Goal: Task Accomplishment & Management: Manage account settings

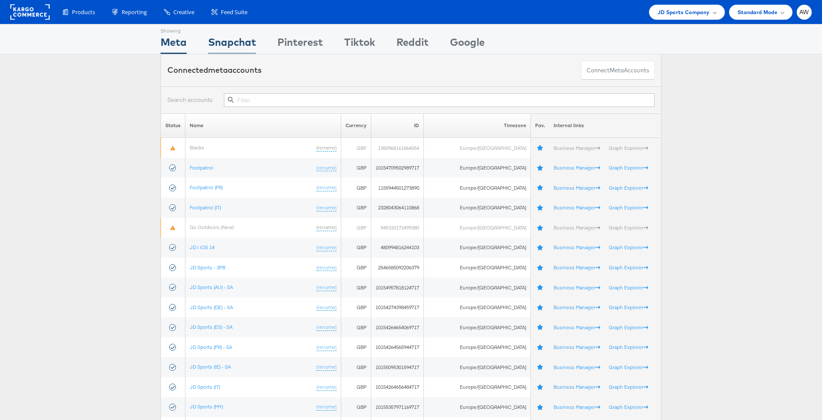
click at [246, 49] on div "Snapchat" at bounding box center [232, 44] width 48 height 19
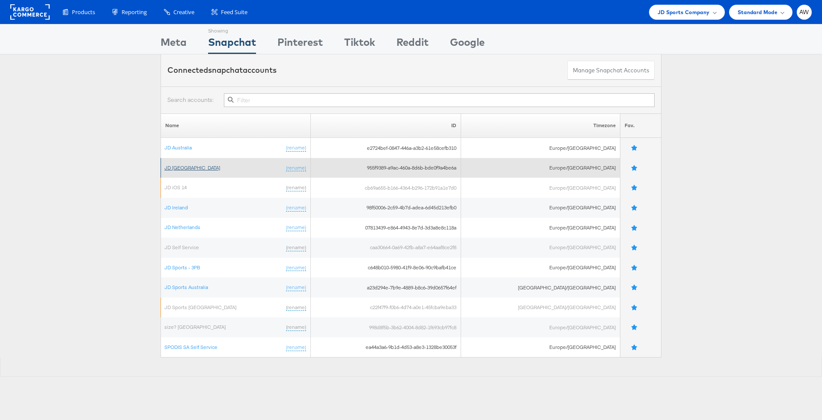
click at [182, 165] on link "JD Germany" at bounding box center [192, 167] width 56 height 6
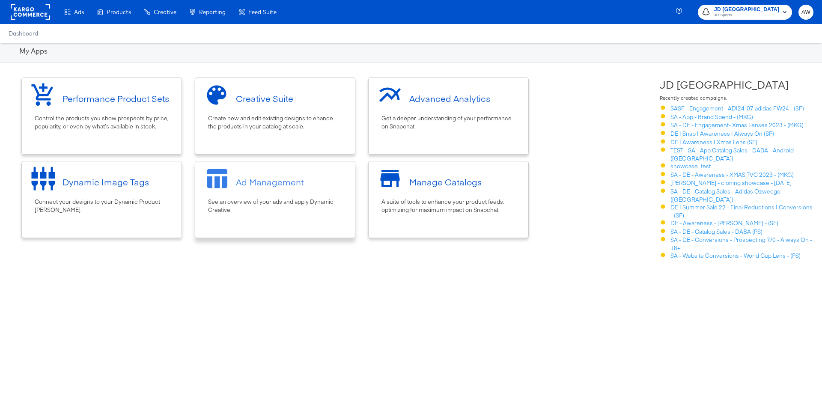
click at [322, 206] on div "See an overview of your ads and apply Dynamic Creative." at bounding box center [275, 206] width 134 height 16
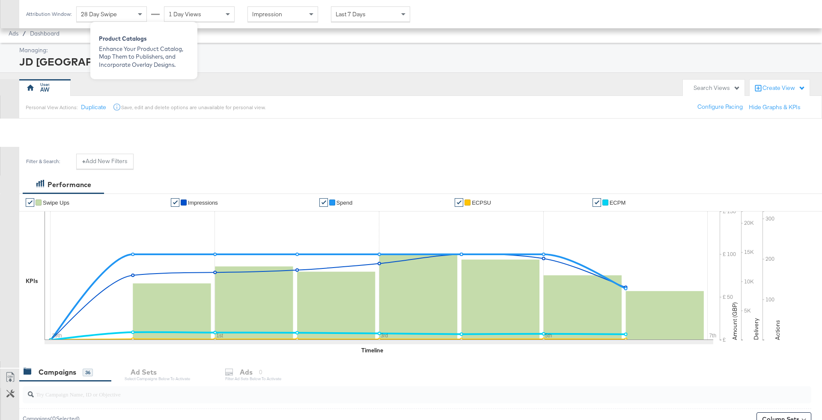
scroll to position [276, 0]
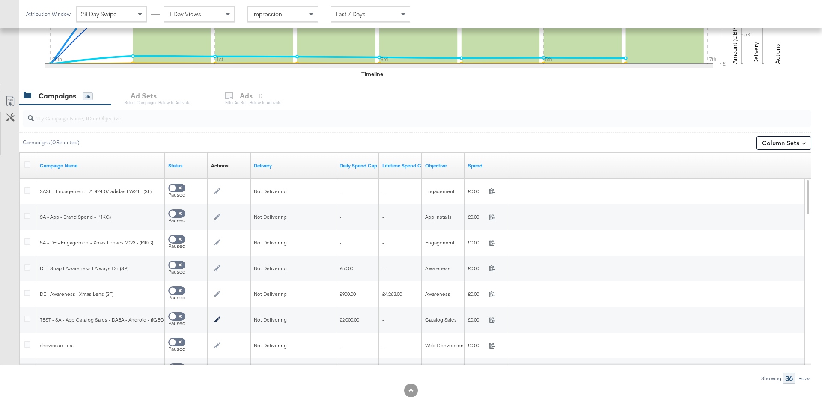
click at [183, 116] on input "search" at bounding box center [386, 115] width 705 height 17
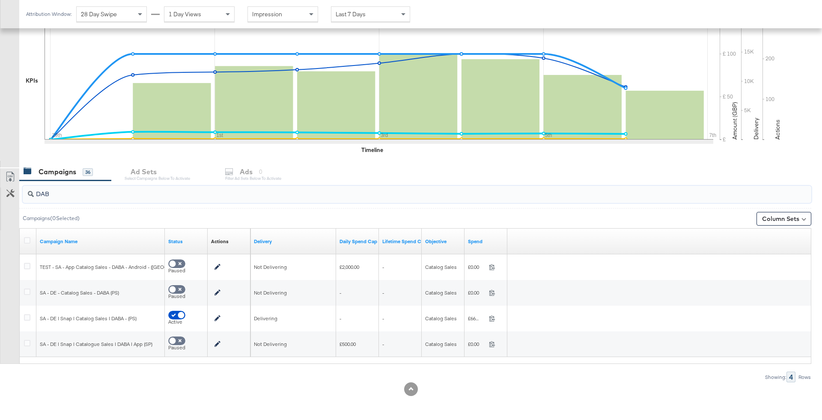
scroll to position [199, 0]
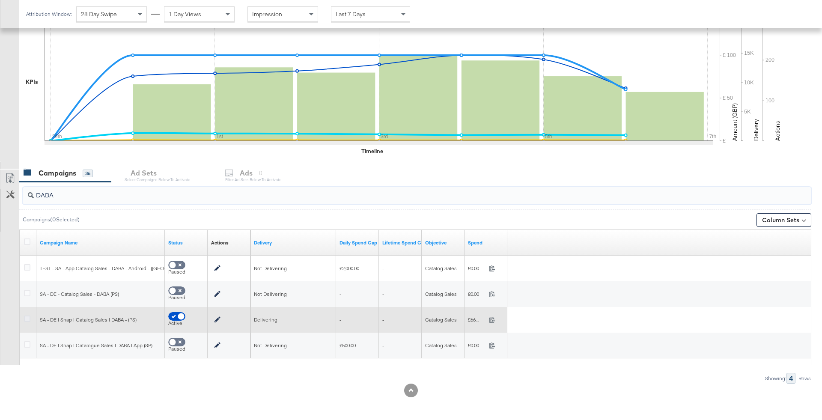
type input "DABA"
click at [26, 316] on icon at bounding box center [27, 319] width 6 height 6
click at [0, 0] on input "checkbox" at bounding box center [0, 0] width 0 height 0
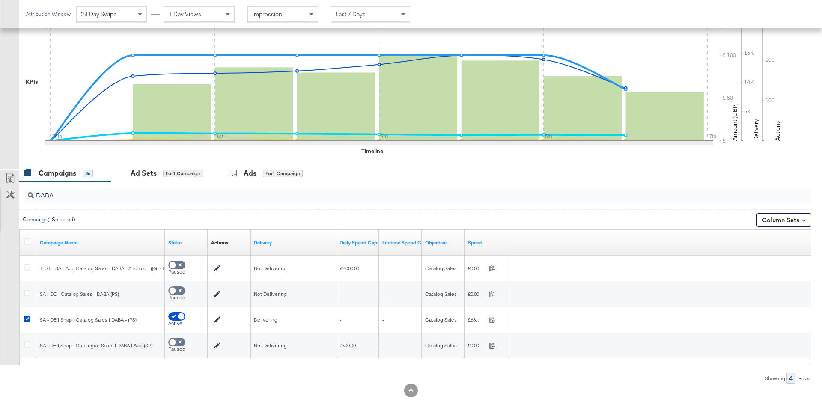
click at [195, 162] on div at bounding box center [411, 165] width 822 height 7
click at [195, 173] on div "for 1 Campaign" at bounding box center [183, 174] width 40 height 8
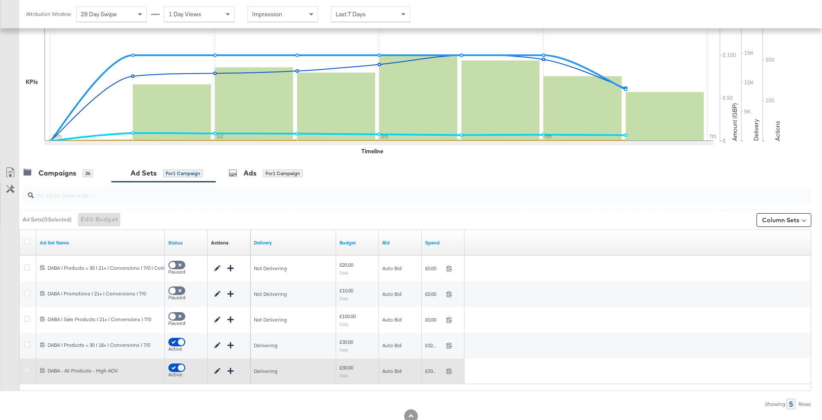
click at [24, 368] on icon at bounding box center [27, 370] width 6 height 6
click at [0, 0] on input "checkbox" at bounding box center [0, 0] width 0 height 0
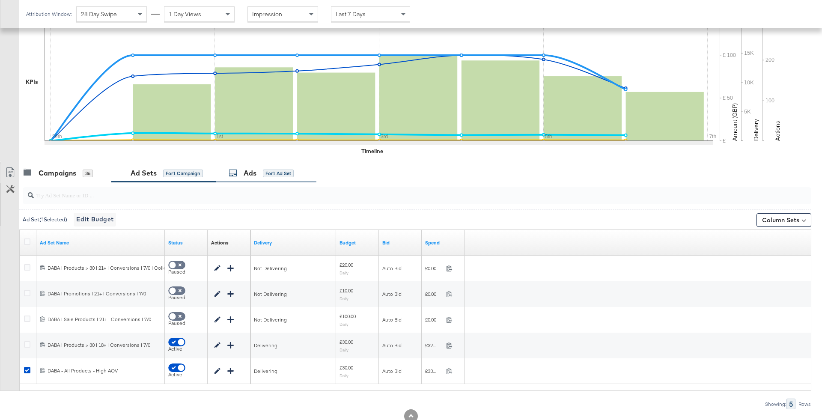
click at [280, 174] on div "for 1 Ad Set" at bounding box center [278, 174] width 31 height 8
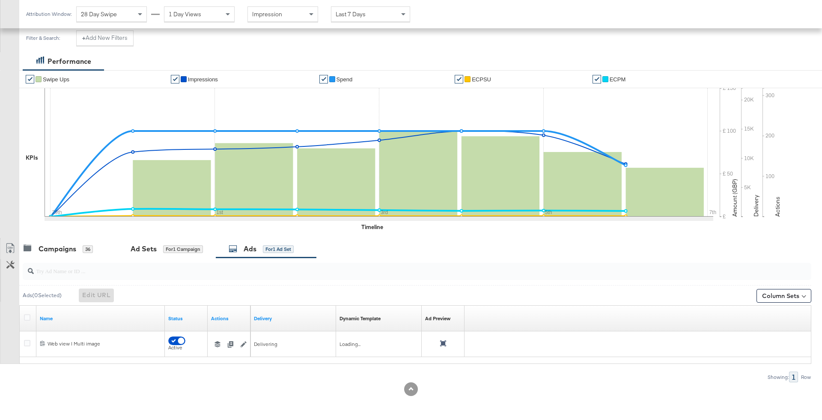
scroll to position [122, 0]
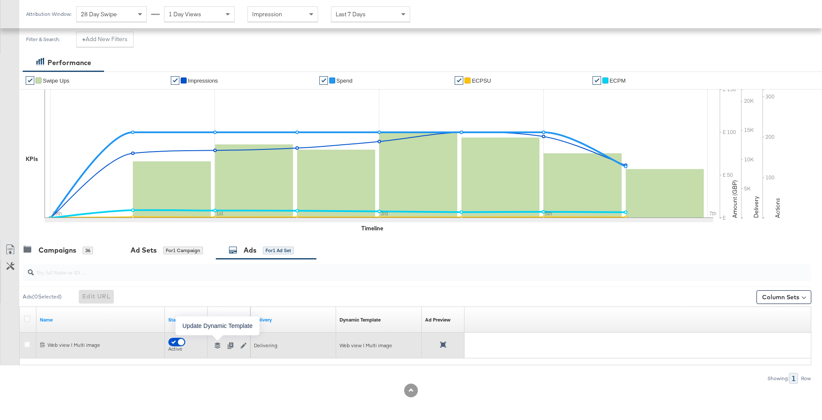
click at [215, 346] on icon "button" at bounding box center [218, 346] width 6 height 6
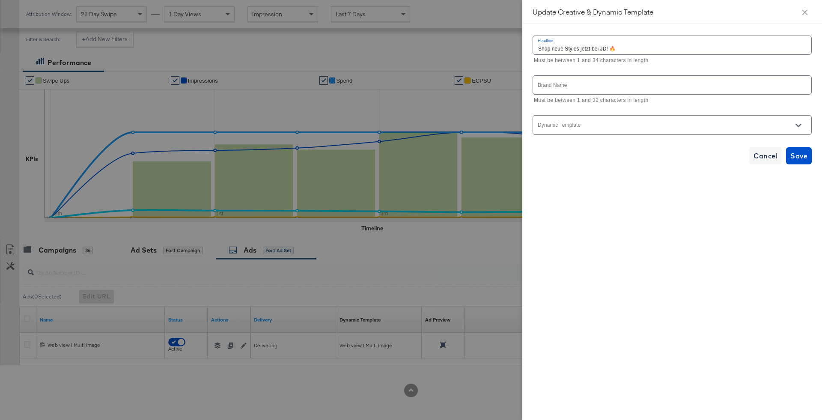
click at [610, 121] on div at bounding box center [672, 124] width 279 height 19
click at [796, 125] on icon "Open" at bounding box center [799, 125] width 6 height 6
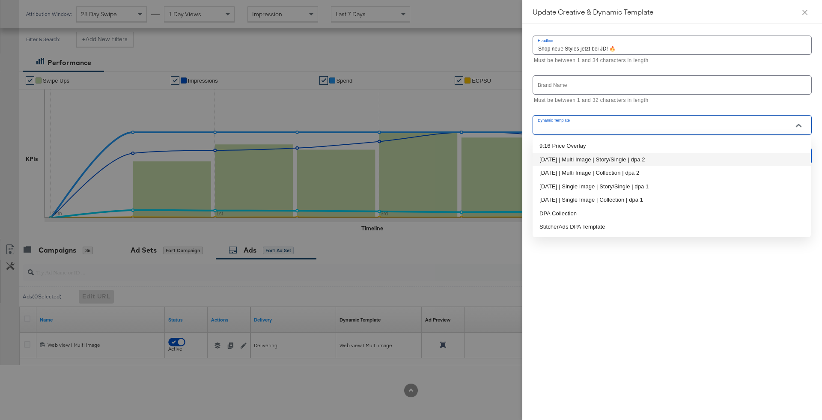
click at [662, 158] on li "May 23 | Multi Image | Story/Single | dpa 2" at bounding box center [672, 160] width 278 height 14
type input "May 23 | Multi Image | Story/Single | dpa 2"
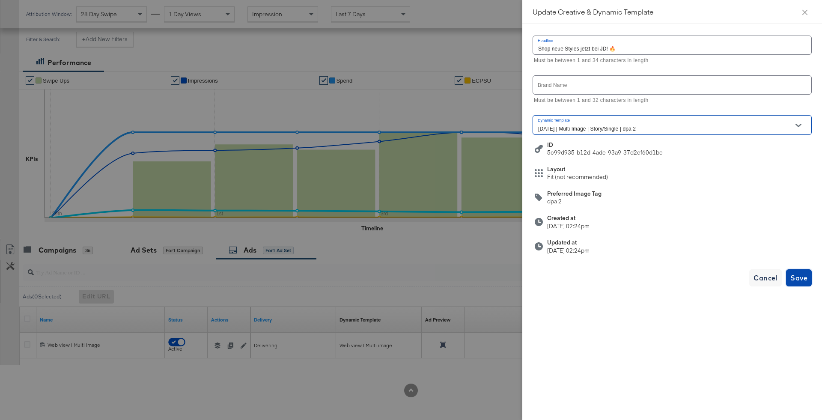
click at [804, 276] on span "Save" at bounding box center [798, 278] width 17 height 12
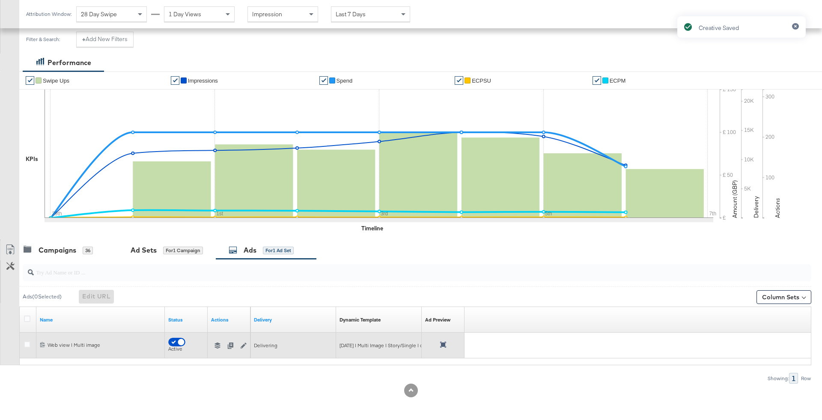
click at [441, 345] on icon at bounding box center [443, 345] width 6 height 6
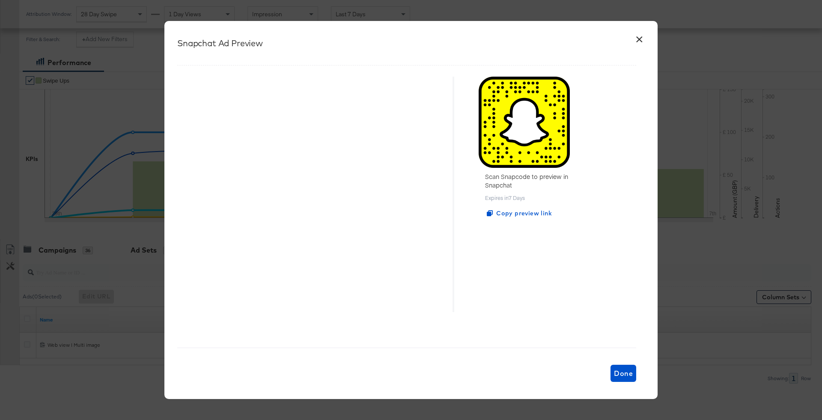
click at [638, 40] on button "×" at bounding box center [639, 37] width 15 height 15
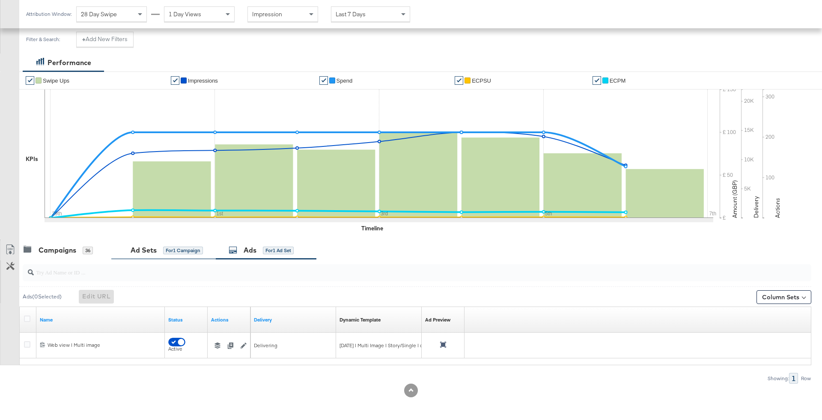
click at [161, 249] on div "Ad Sets for 1 Campaign" at bounding box center [163, 250] width 79 height 10
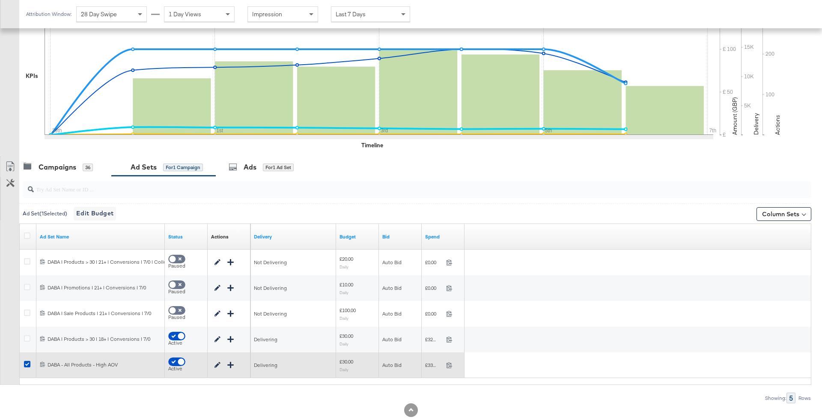
scroll to position [214, 0]
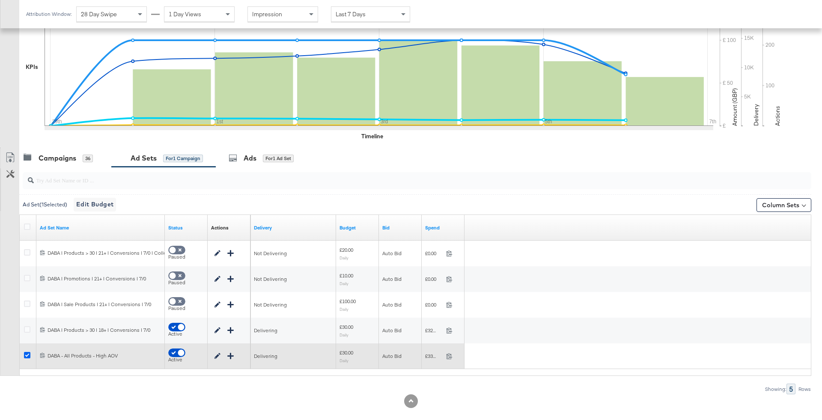
click at [26, 353] on icon at bounding box center [27, 355] width 6 height 6
click at [0, 0] on input "checkbox" at bounding box center [0, 0] width 0 height 0
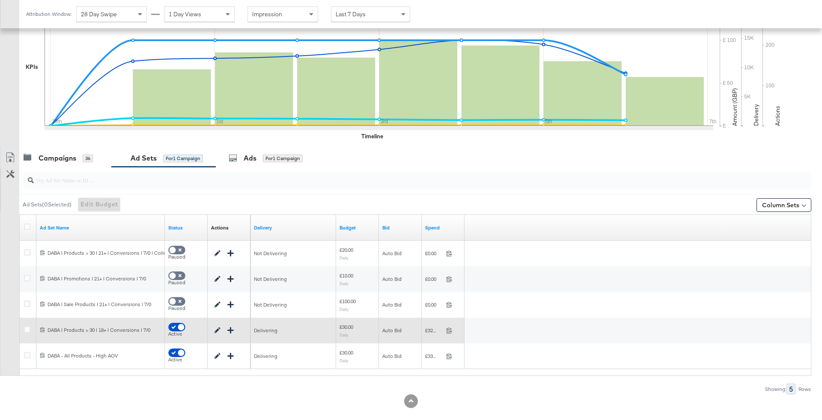
click at [26, 323] on div at bounding box center [29, 330] width 16 height 15
click at [26, 327] on icon at bounding box center [27, 329] width 6 height 6
click at [0, 0] on input "checkbox" at bounding box center [0, 0] width 0 height 0
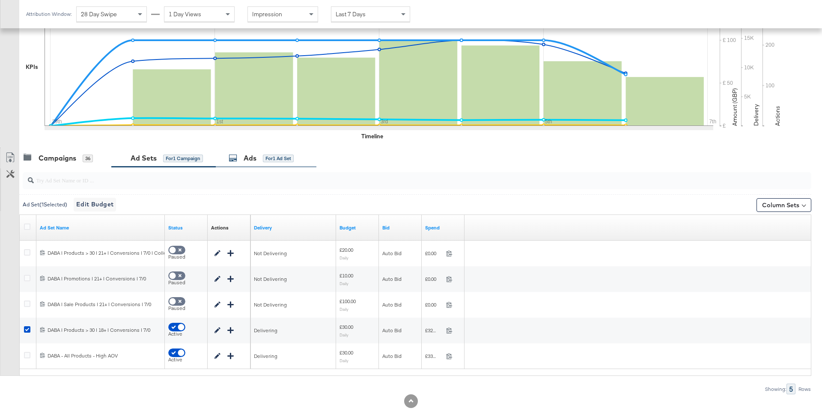
click at [256, 164] on div "Ads for 1 Ad Set" at bounding box center [266, 158] width 101 height 18
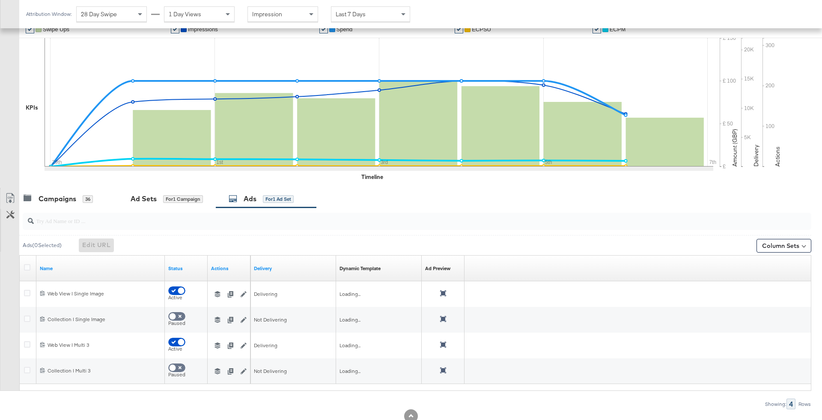
scroll to position [199, 0]
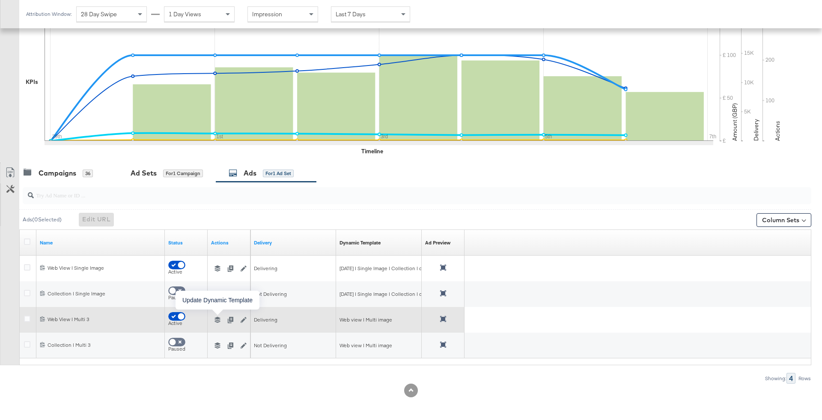
click at [216, 319] on icon "button" at bounding box center [218, 320] width 6 height 6
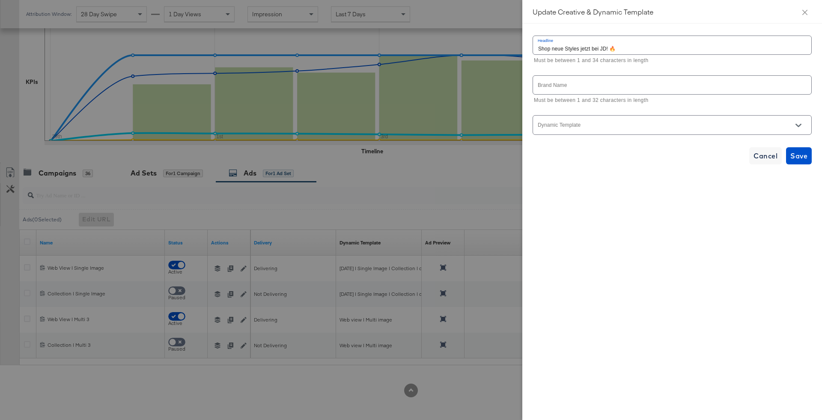
click at [668, 125] on input "Dynamic Template" at bounding box center [666, 129] width 258 height 10
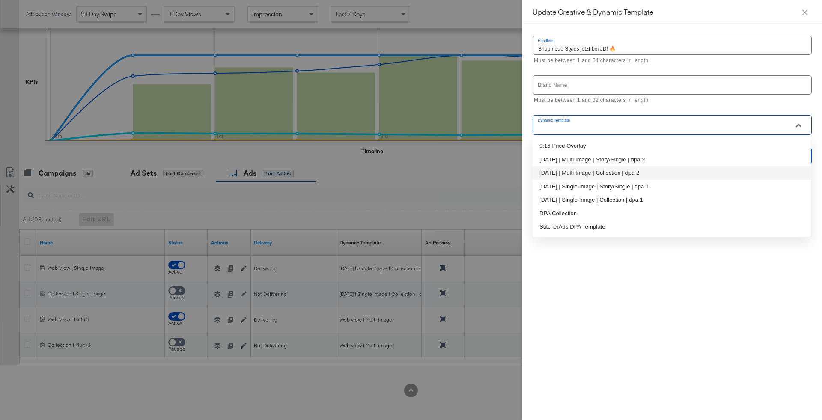
click at [494, 180] on div at bounding box center [411, 210] width 822 height 420
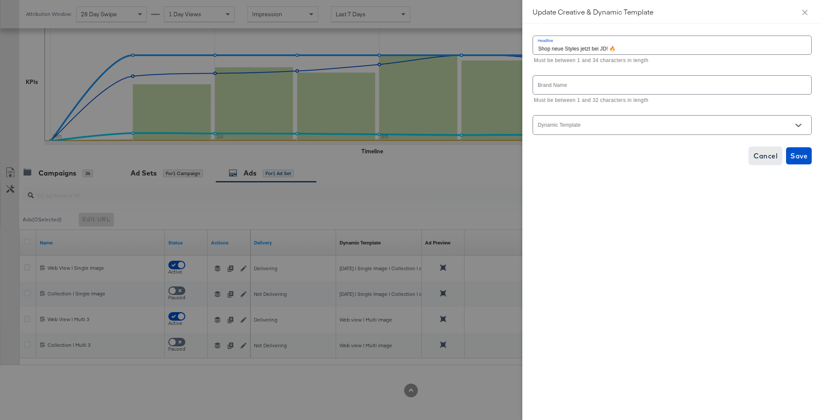
click at [762, 160] on span "Cancel" at bounding box center [766, 156] width 24 height 12
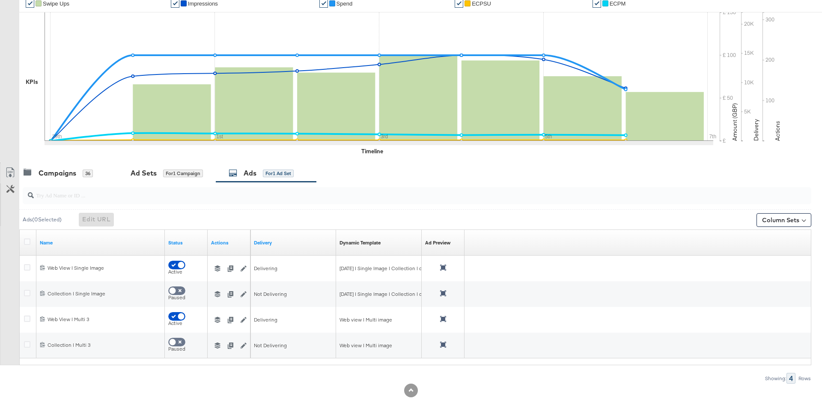
scroll to position [0, 0]
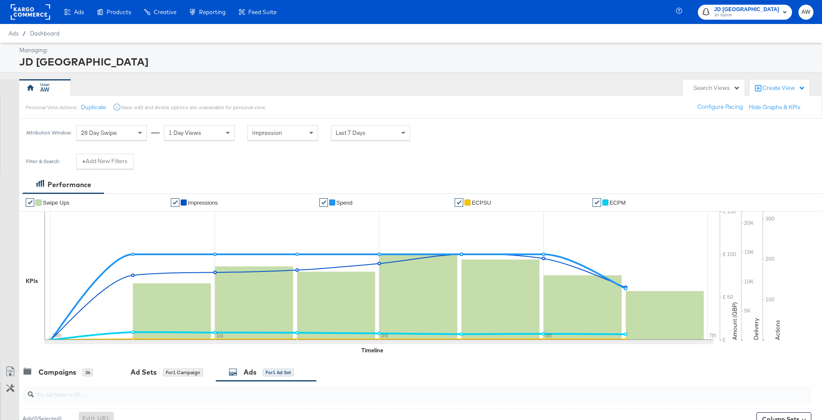
click at [43, 14] on rect at bounding box center [30, 11] width 39 height 15
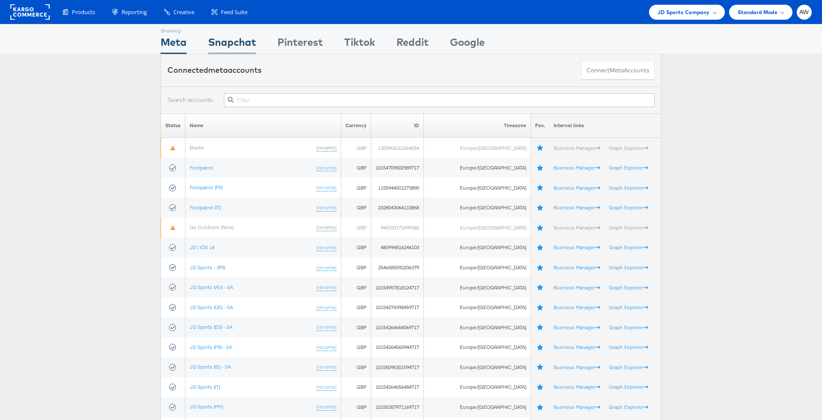
click at [237, 45] on div "Snapchat" at bounding box center [232, 44] width 48 height 19
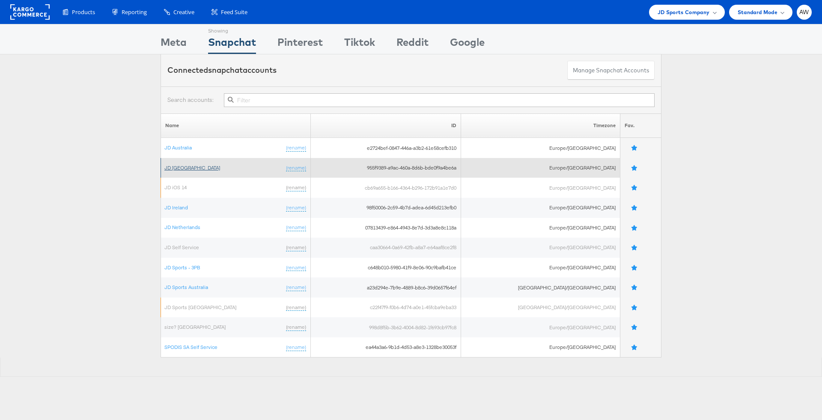
click at [185, 166] on link "JD [GEOGRAPHIC_DATA]" at bounding box center [192, 167] width 56 height 6
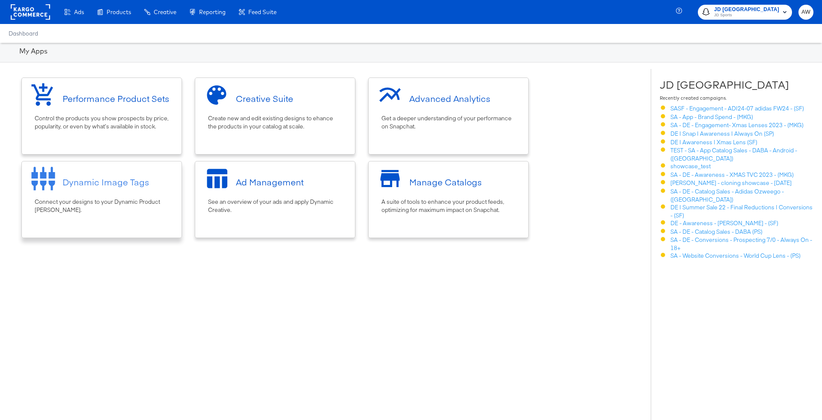
click at [137, 181] on div "Dynamic Image Tags" at bounding box center [106, 182] width 86 height 12
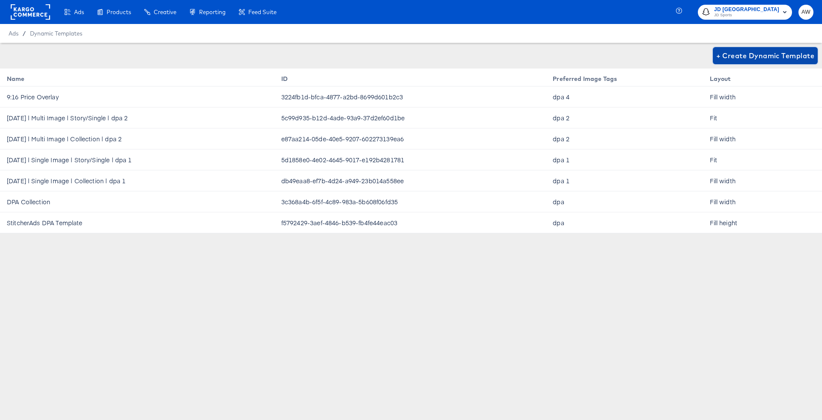
click at [751, 56] on span "+ Create Dynamic Template" at bounding box center [765, 56] width 98 height 12
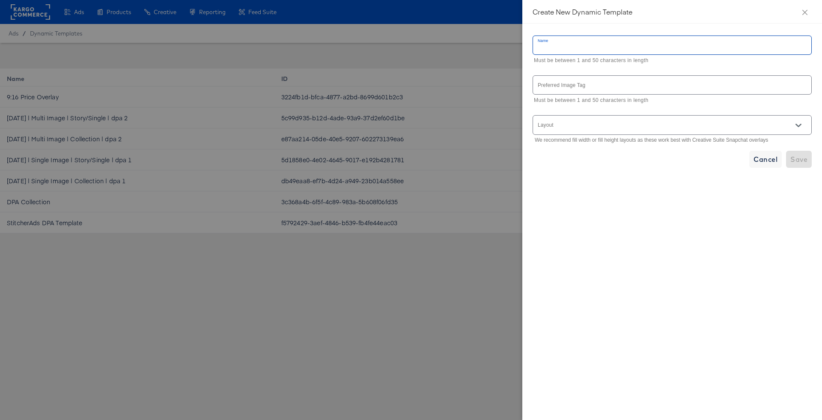
click at [641, 45] on input "text" at bounding box center [672, 45] width 278 height 18
type input "m"
type input "web view | multi 3"
click at [645, 90] on input "text" at bounding box center [672, 85] width 278 height 18
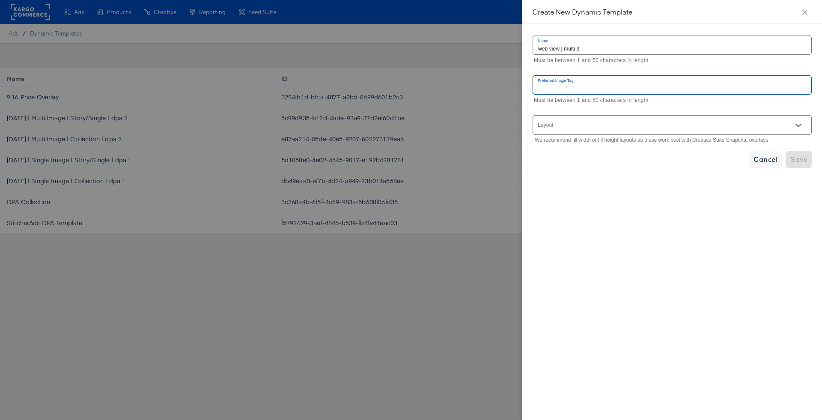
click at [639, 87] on input "text" at bounding box center [672, 85] width 278 height 18
click at [646, 119] on div at bounding box center [672, 124] width 279 height 19
click at [801, 122] on icon "Open" at bounding box center [799, 125] width 6 height 6
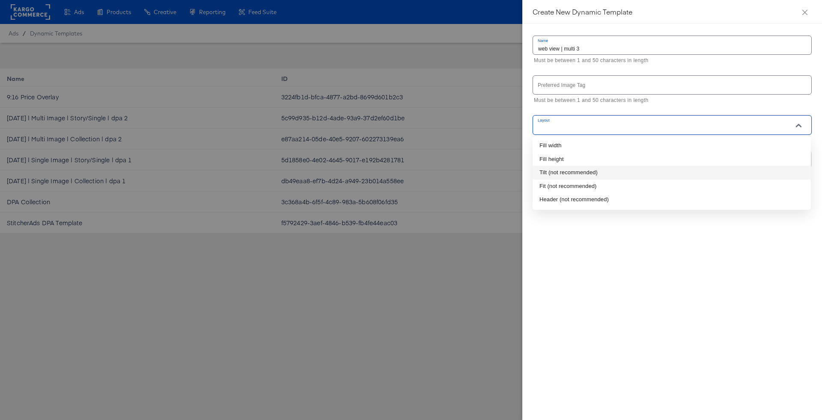
click at [386, 260] on div at bounding box center [411, 210] width 822 height 420
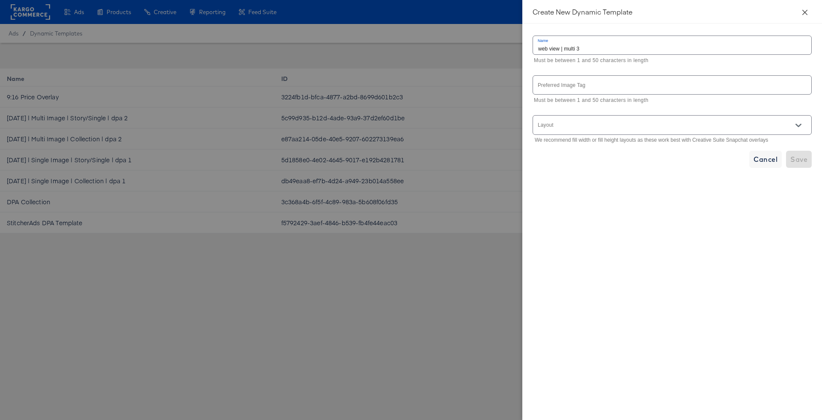
click at [793, 14] on button "Close" at bounding box center [805, 12] width 24 height 24
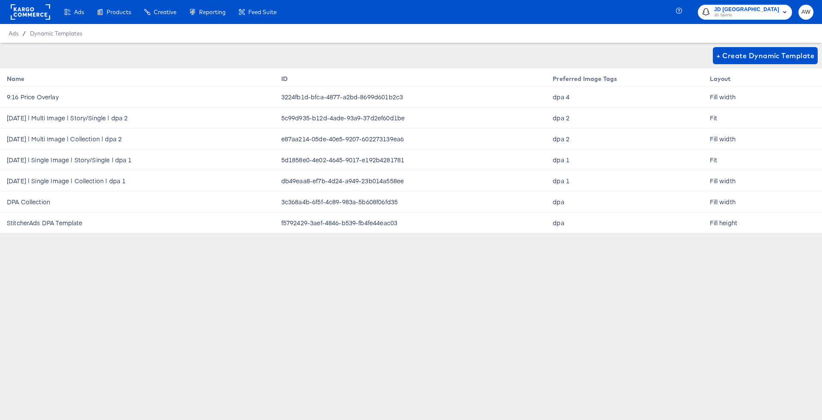
click at [804, 14] on span "AW" at bounding box center [806, 12] width 8 height 10
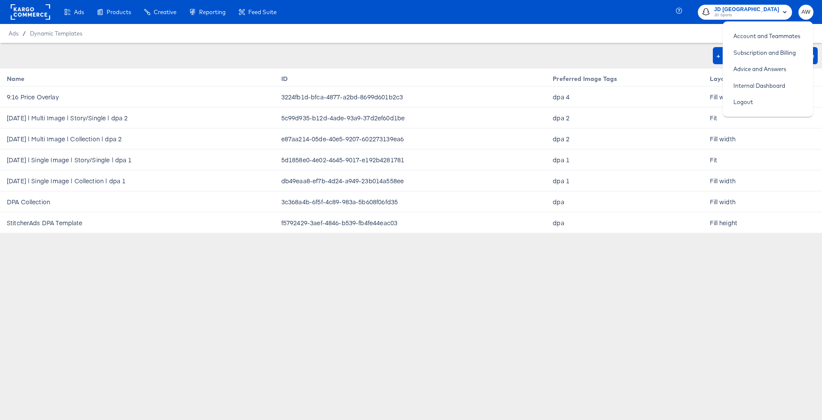
click at [645, 218] on td "dpa" at bounding box center [624, 222] width 157 height 21
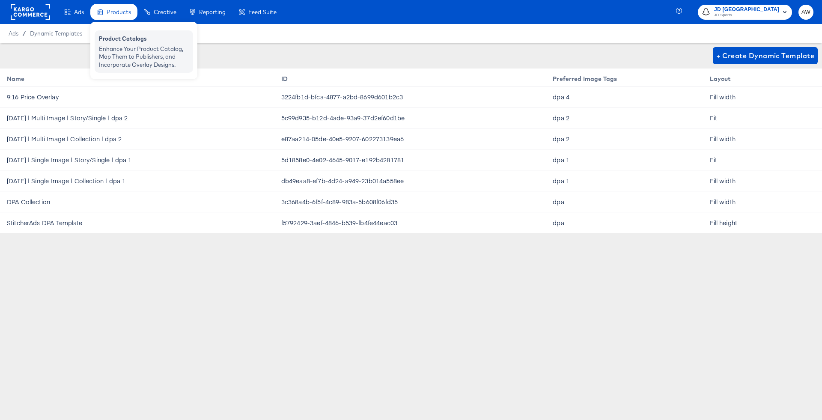
click at [123, 41] on div "Product Catalogs" at bounding box center [144, 40] width 90 height 10
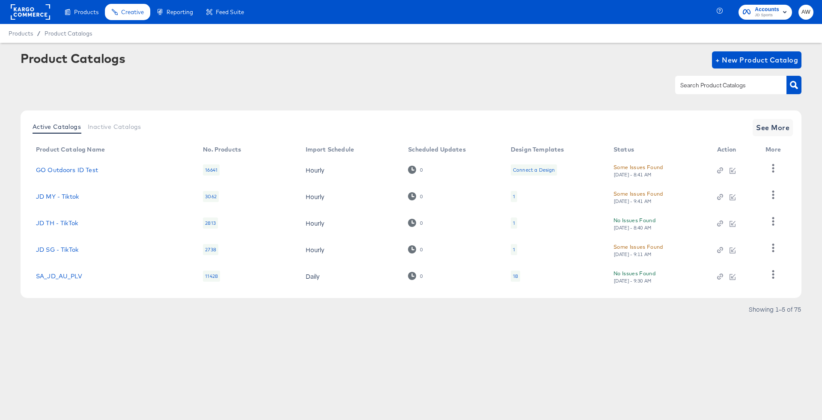
click at [733, 88] on input "text" at bounding box center [724, 86] width 91 height 10
type input "de"
click at [53, 277] on link "JD DE - Snapchat" at bounding box center [62, 276] width 53 height 7
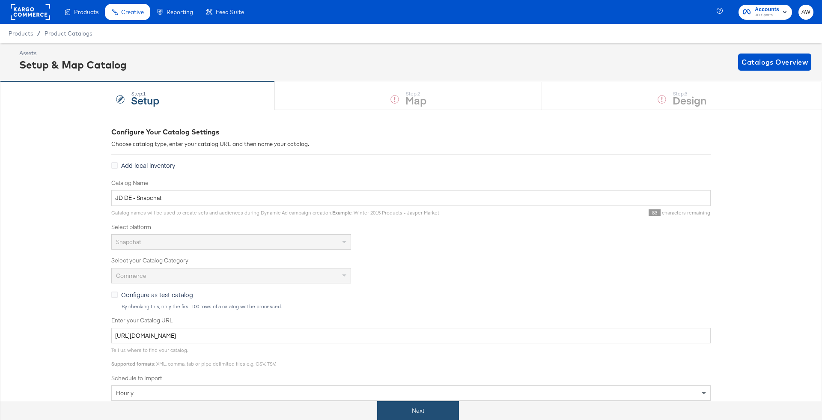
click at [442, 403] on button "Next" at bounding box center [418, 410] width 82 height 19
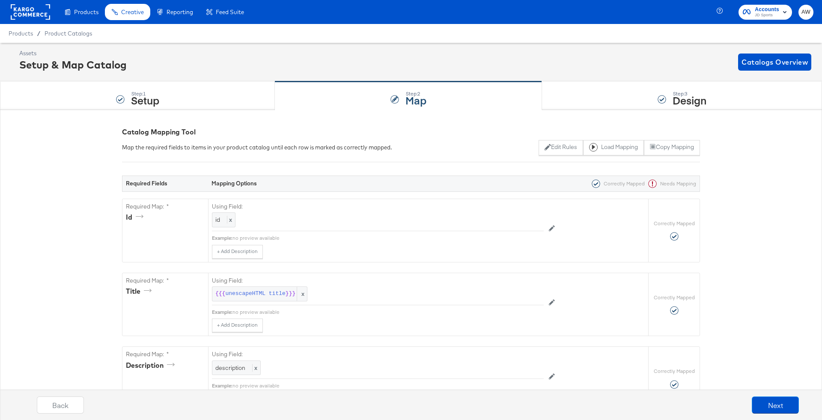
click at [622, 100] on div "Step: 3 Design" at bounding box center [682, 96] width 280 height 28
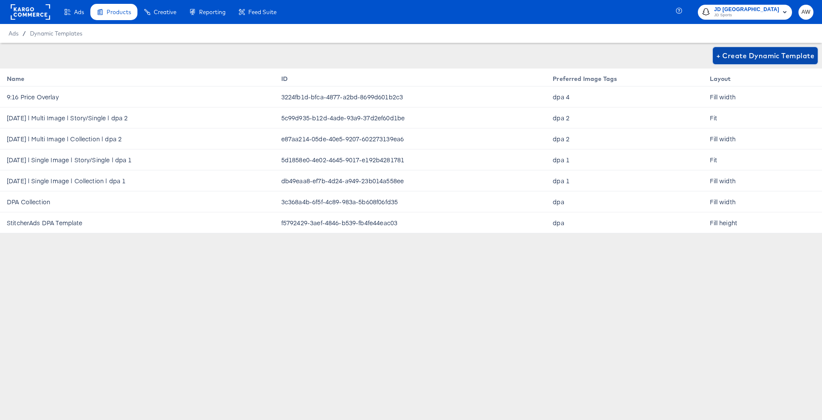
click at [771, 51] on span "+ Create Dynamic Template" at bounding box center [765, 56] width 98 height 12
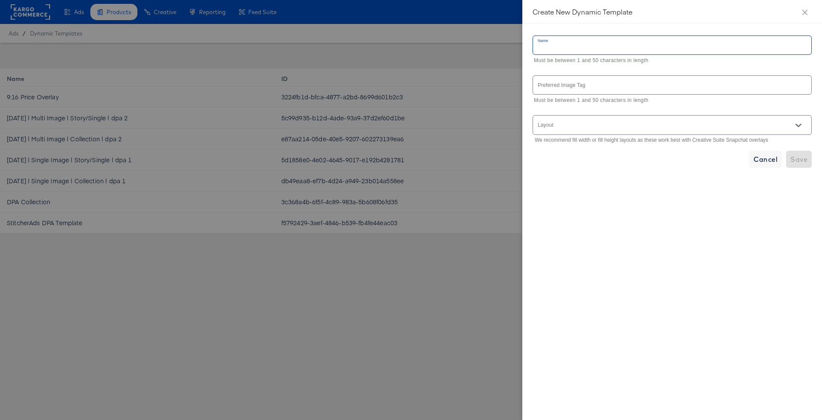
click at [636, 44] on input "text" at bounding box center [672, 45] width 278 height 18
type input "we"
click at [807, 14] on icon "close" at bounding box center [805, 12] width 7 height 7
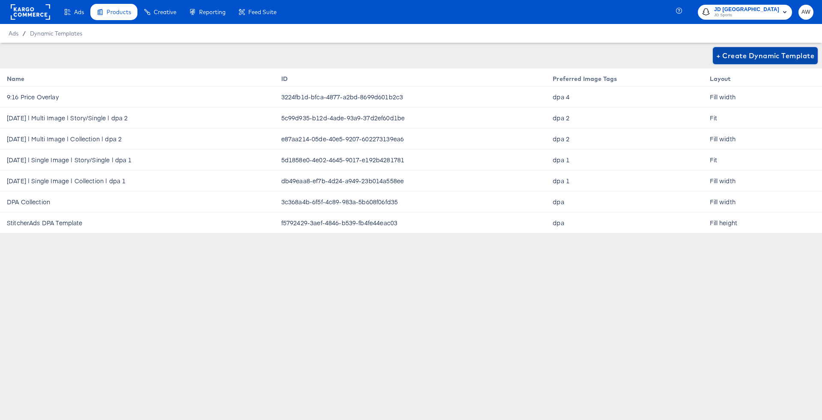
click at [735, 58] on span "+ Create Dynamic Template" at bounding box center [765, 56] width 98 height 12
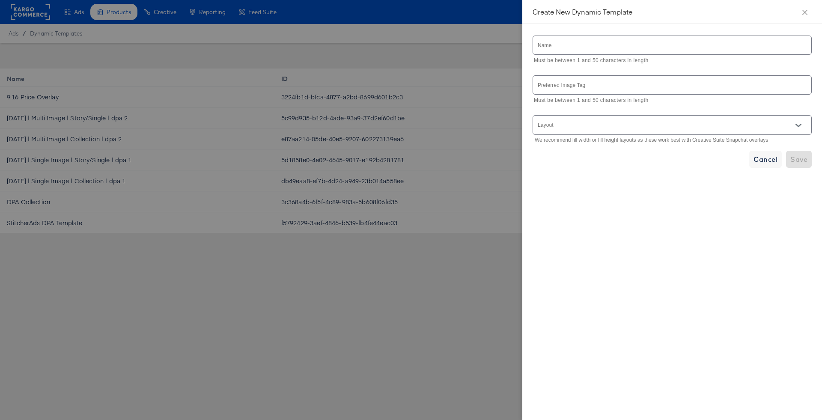
click at [664, 45] on input "text" at bounding box center [672, 45] width 278 height 18
type input "m"
type input "Multi 3 | web view"
click at [663, 86] on input "text" at bounding box center [672, 85] width 278 height 18
type input "t"
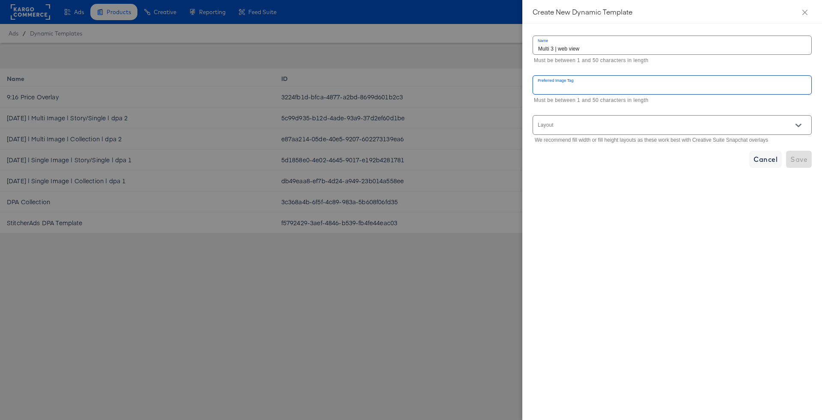
type input "s"
type input "dpa 3"
click at [611, 124] on input "Layout" at bounding box center [660, 129] width 247 height 10
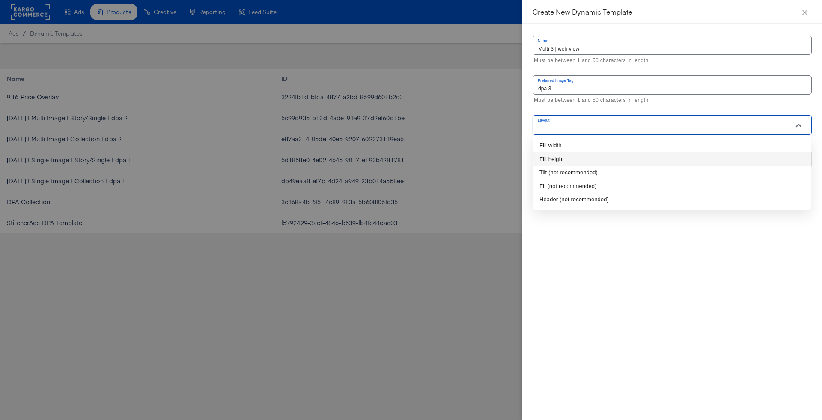
click at [574, 155] on li "Fill height" at bounding box center [672, 159] width 278 height 14
type input "Fill height"
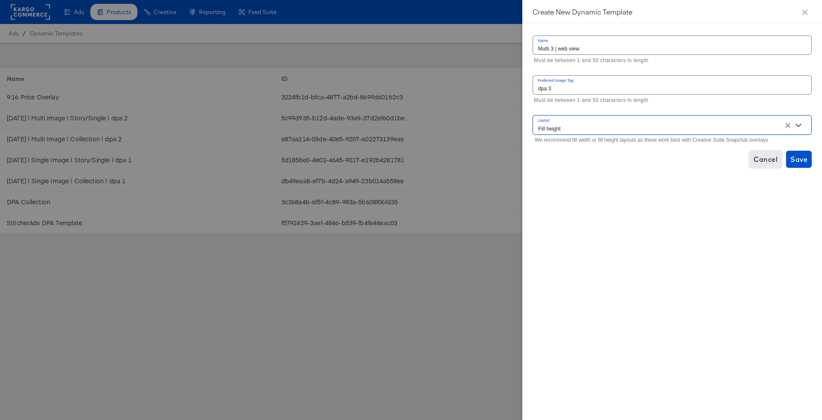
click at [755, 158] on span "Cancel" at bounding box center [766, 159] width 24 height 12
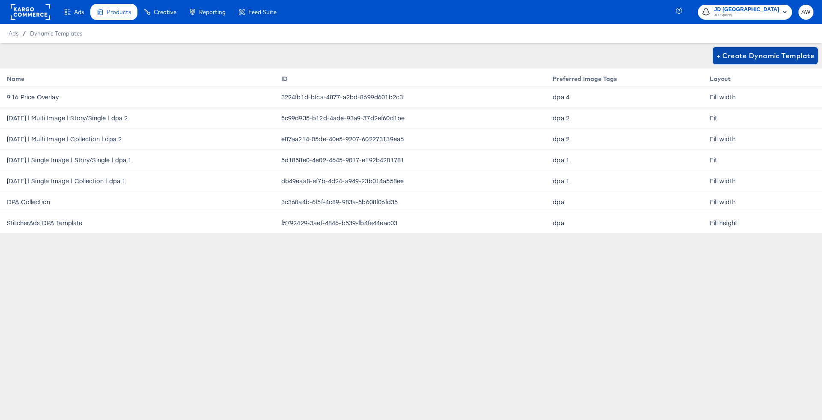
click at [734, 59] on span "+ Create Dynamic Template" at bounding box center [765, 56] width 98 height 12
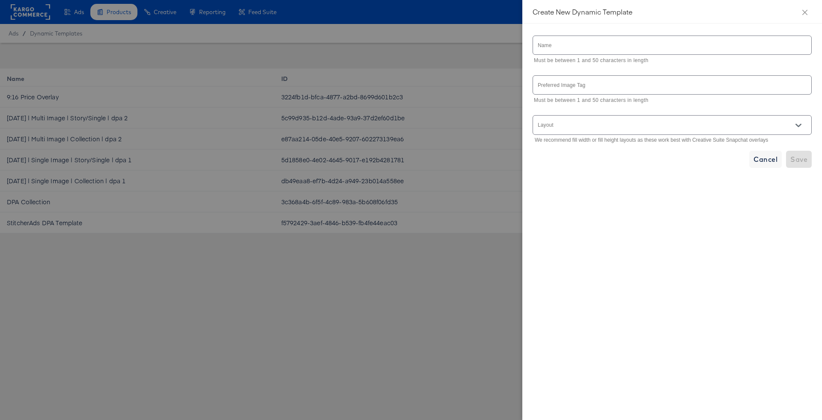
click at [664, 36] on div at bounding box center [672, 45] width 279 height 19
type input "Multi 3 | Web view"
click at [657, 78] on input "text" at bounding box center [672, 85] width 278 height 18
click at [633, 120] on div at bounding box center [672, 124] width 279 height 19
type input "dpa 3"
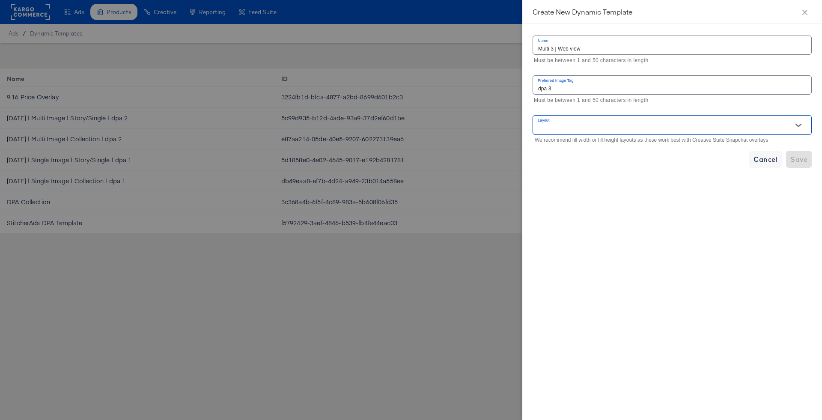
click at [635, 125] on input "Layout" at bounding box center [660, 129] width 247 height 10
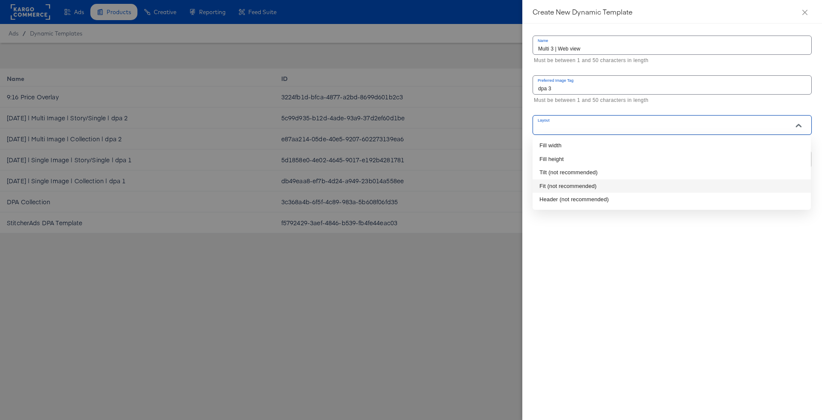
click at [637, 190] on li "Fit (not recommended)" at bounding box center [672, 186] width 278 height 14
type input "Fit (not recommended)"
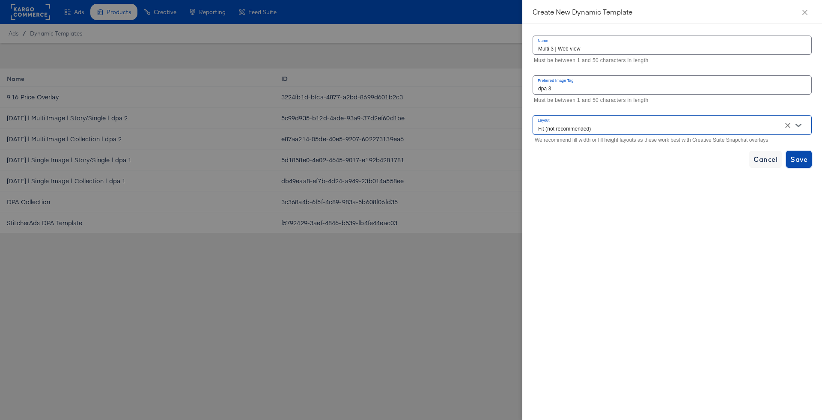
click at [800, 158] on span "Save" at bounding box center [798, 159] width 17 height 12
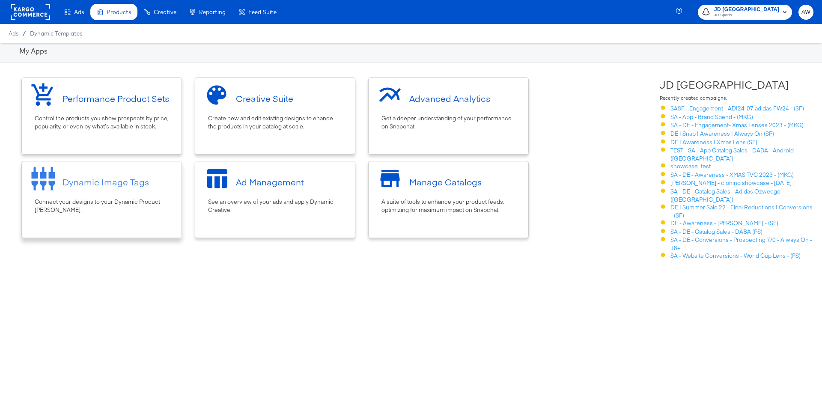
click at [119, 217] on div "Dynamic Image Tags Connect your designs to your Dynamic Product Ad Campaigns." at bounding box center [101, 199] width 161 height 77
click at [346, 185] on div "Ad Management" at bounding box center [275, 182] width 151 height 32
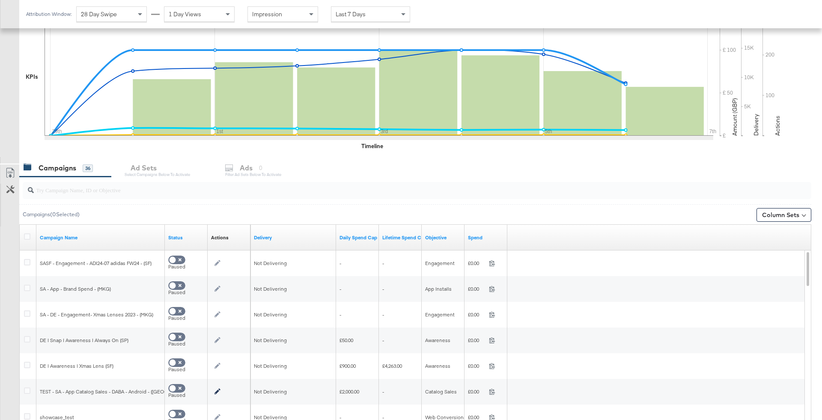
scroll to position [276, 0]
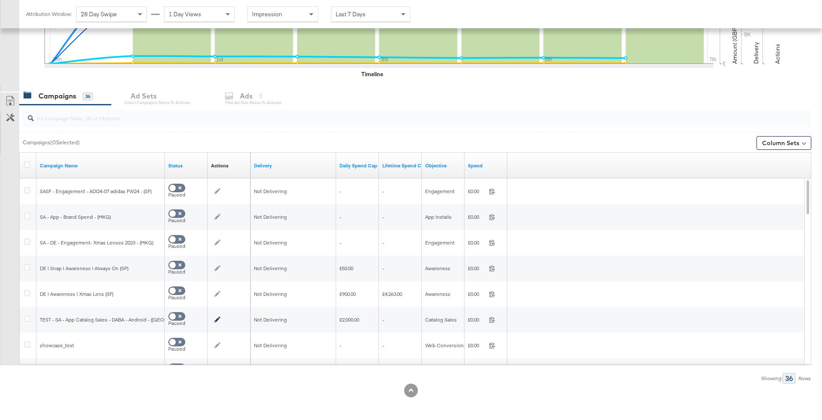
click at [205, 117] on input "search" at bounding box center [386, 115] width 705 height 17
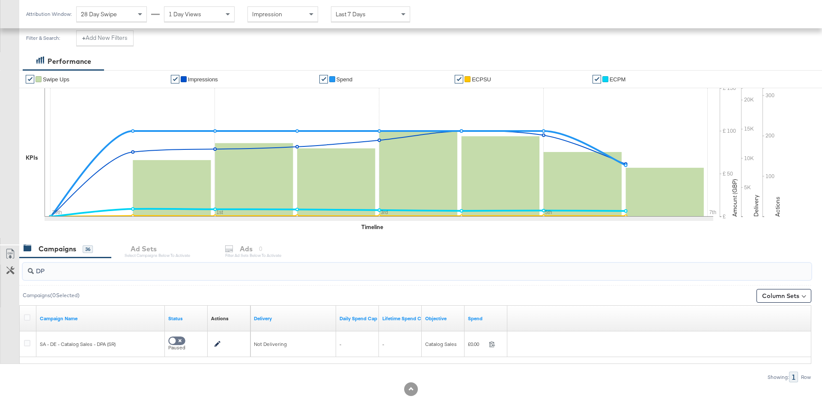
scroll to position [122, 0]
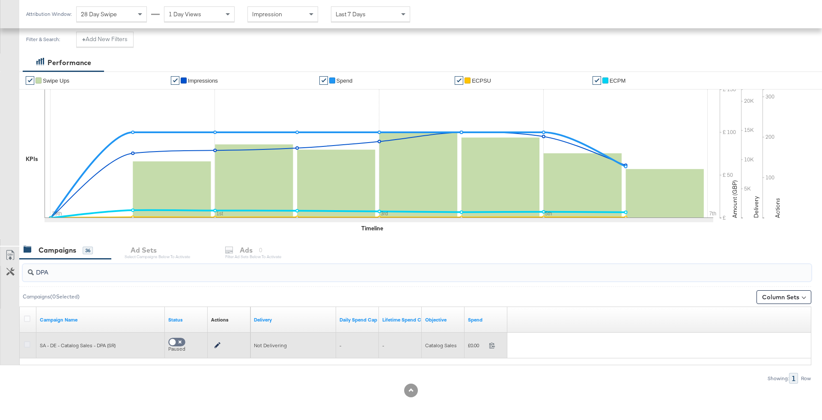
type input "DPA"
click at [27, 342] on icon at bounding box center [27, 344] width 6 height 6
click at [0, 0] on input "checkbox" at bounding box center [0, 0] width 0 height 0
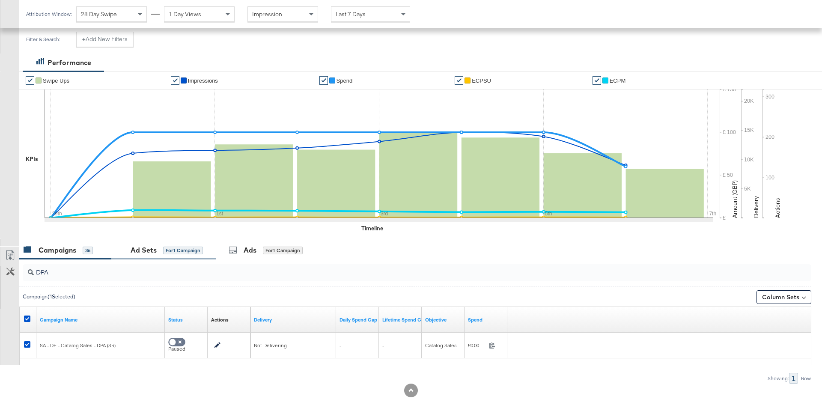
click at [170, 251] on div "for 1 Campaign" at bounding box center [183, 251] width 40 height 8
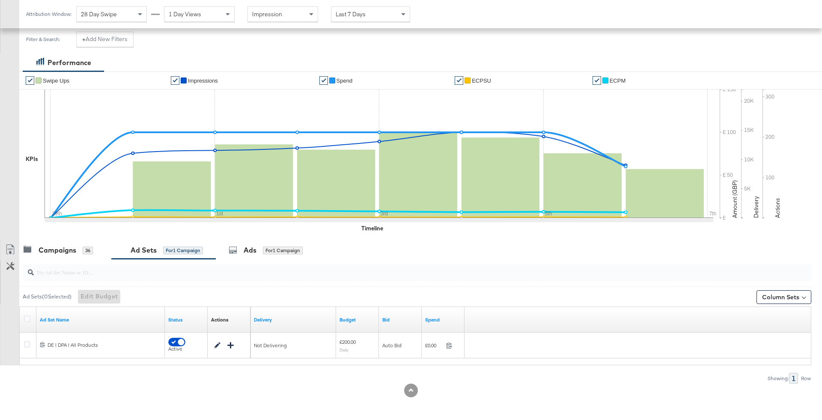
click at [78, 235] on div "✔ Swipe Ups ✔ Impressions ✔ Spend ✔ eCPSU ✔ eCPM KPIs Tue, Sep 30th '25 Swipe U…" at bounding box center [420, 155] width 803 height 167
click at [81, 245] on div "Campaigns 36" at bounding box center [58, 250] width 69 height 10
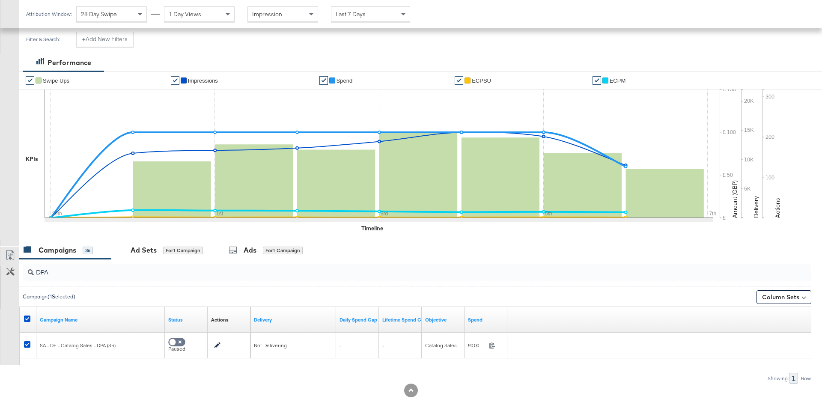
click at [84, 280] on div "DPA" at bounding box center [417, 272] width 789 height 17
click at [82, 274] on input "DPA" at bounding box center [386, 269] width 705 height 17
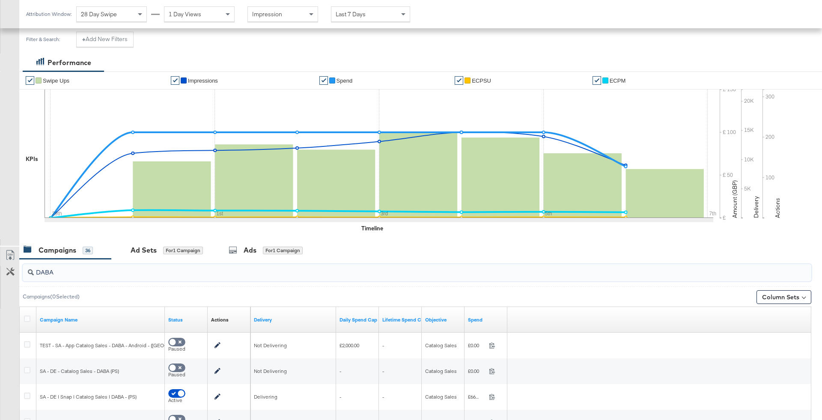
scroll to position [199, 0]
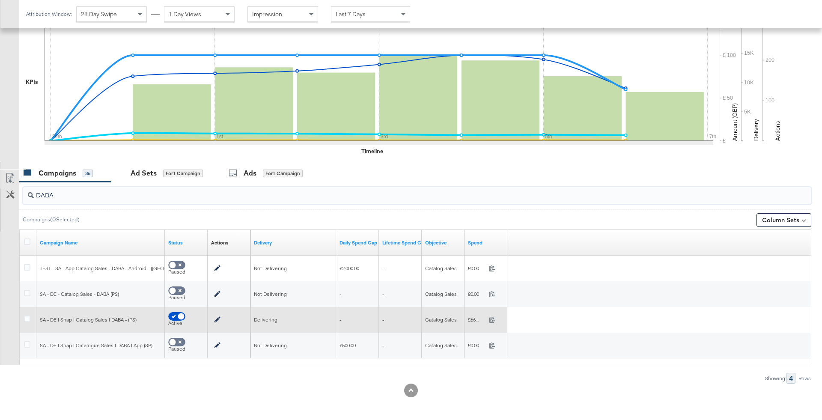
type input "DABA"
click at [29, 312] on div at bounding box center [29, 319] width 16 height 15
click at [29, 316] on icon at bounding box center [27, 319] width 6 height 6
click at [0, 0] on input "checkbox" at bounding box center [0, 0] width 0 height 0
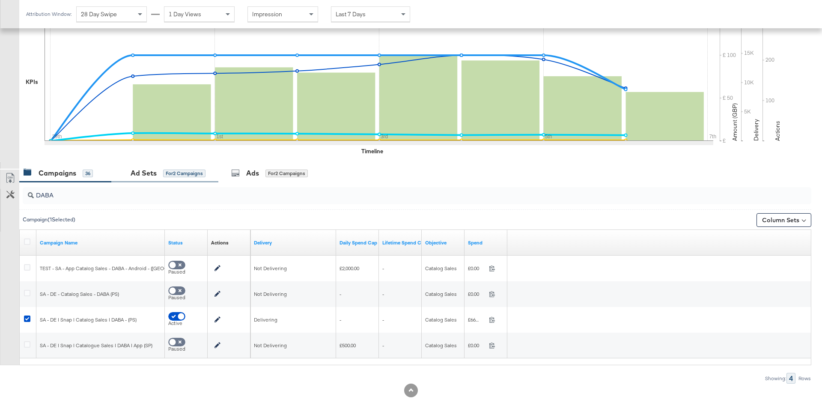
click at [169, 178] on div "Ad Sets for 2 Campaigns" at bounding box center [164, 173] width 107 height 18
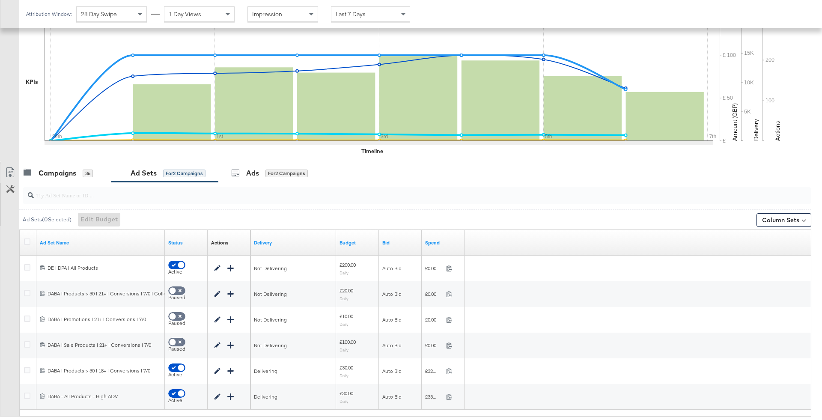
scroll to position [250, 0]
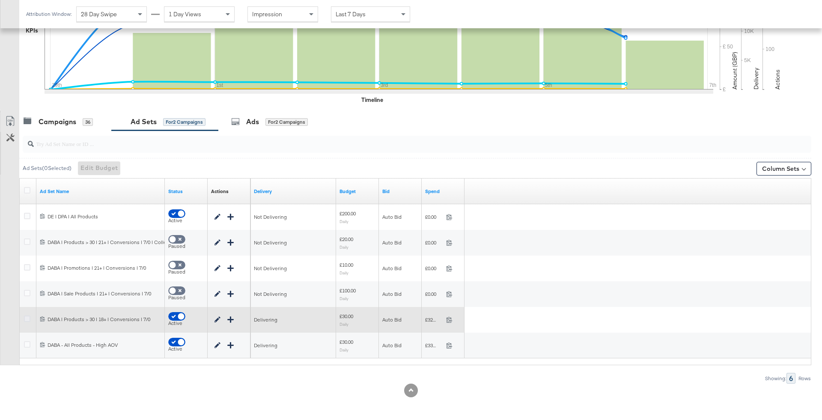
click at [26, 316] on icon at bounding box center [27, 319] width 6 height 6
click at [0, 0] on input "checkbox" at bounding box center [0, 0] width 0 height 0
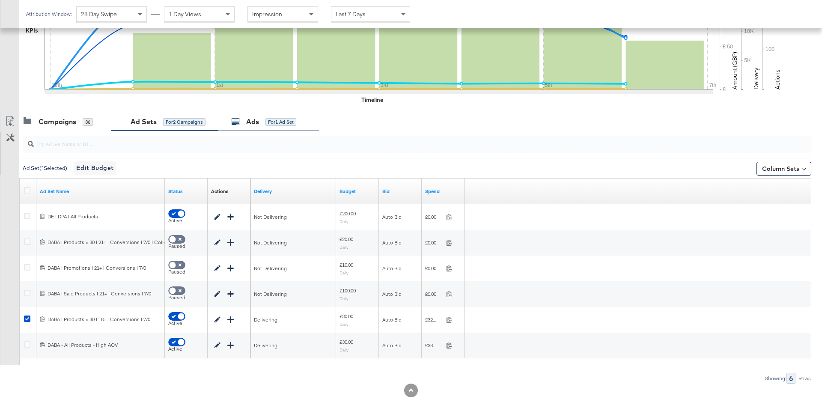
click at [290, 113] on div "Ads for 1 Ad Set" at bounding box center [268, 122] width 101 height 18
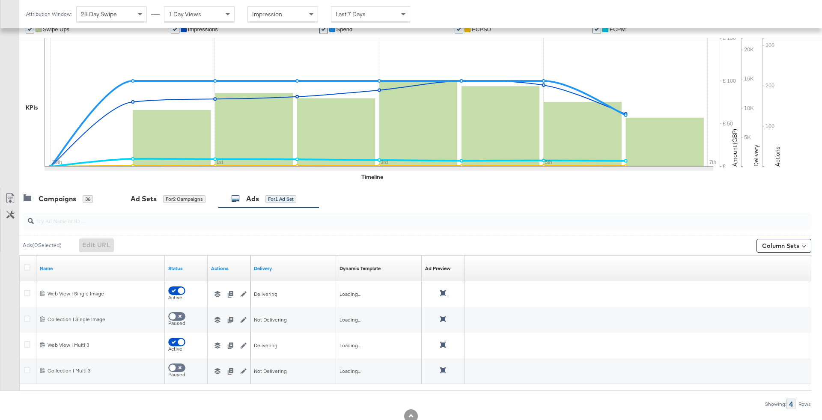
scroll to position [199, 0]
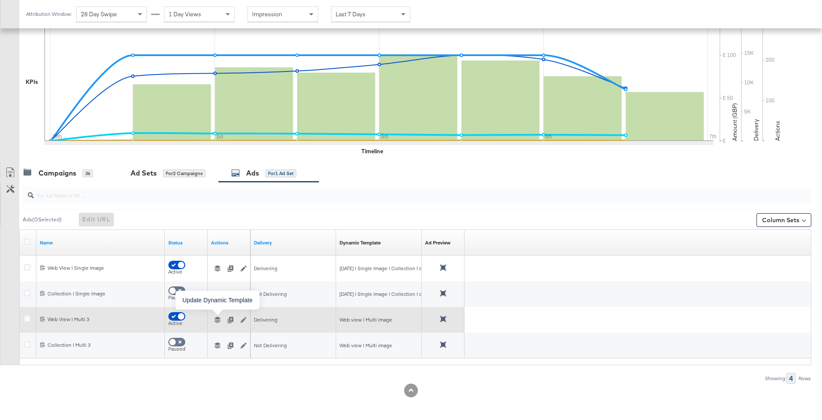
click at [218, 317] on icon "button" at bounding box center [218, 320] width 6 height 6
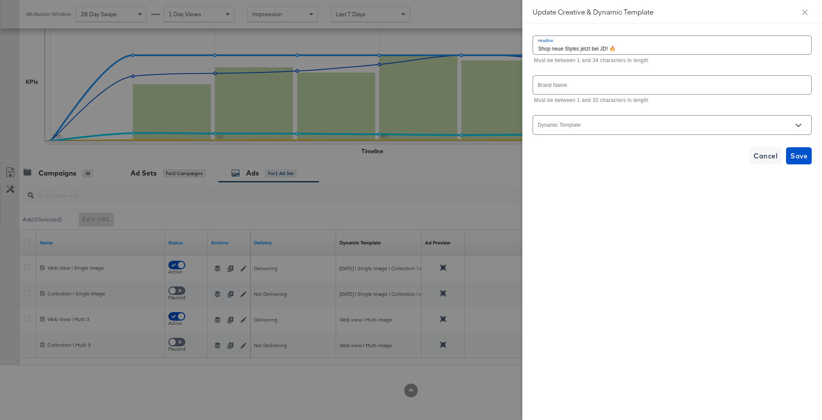
click at [630, 116] on div at bounding box center [672, 124] width 279 height 19
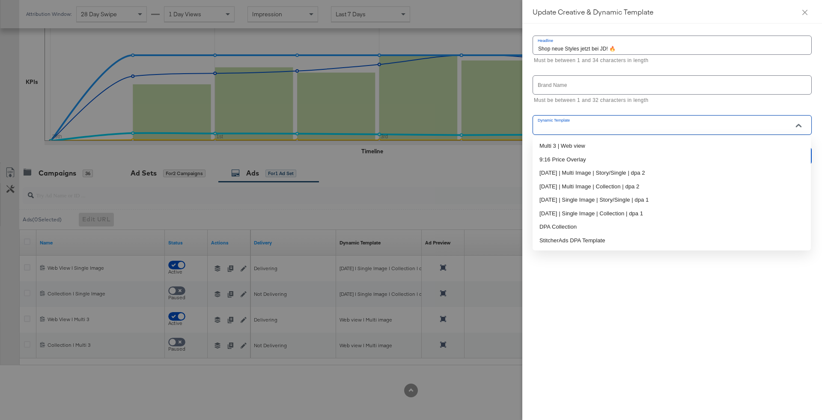
click at [633, 128] on input "Dynamic Template" at bounding box center [666, 129] width 258 height 10
click at [636, 147] on li "Multi 3 | Web view" at bounding box center [672, 146] width 278 height 14
type input "Multi 3 | Web view"
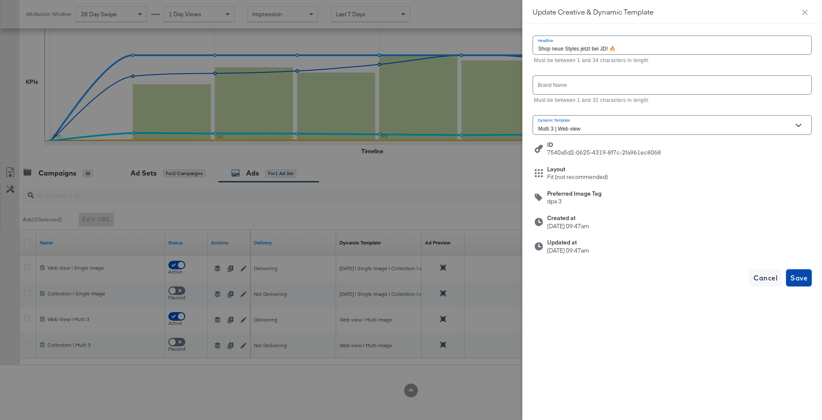
click at [793, 274] on span "Save" at bounding box center [798, 278] width 17 height 12
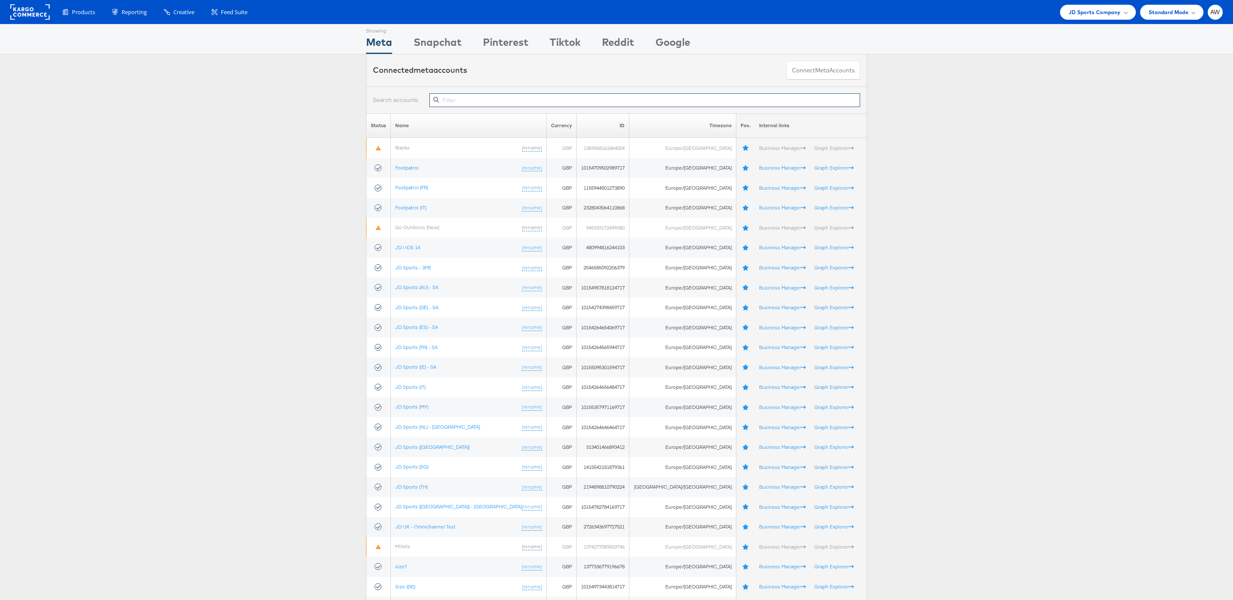
click at [505, 97] on input "text" at bounding box center [644, 100] width 431 height 14
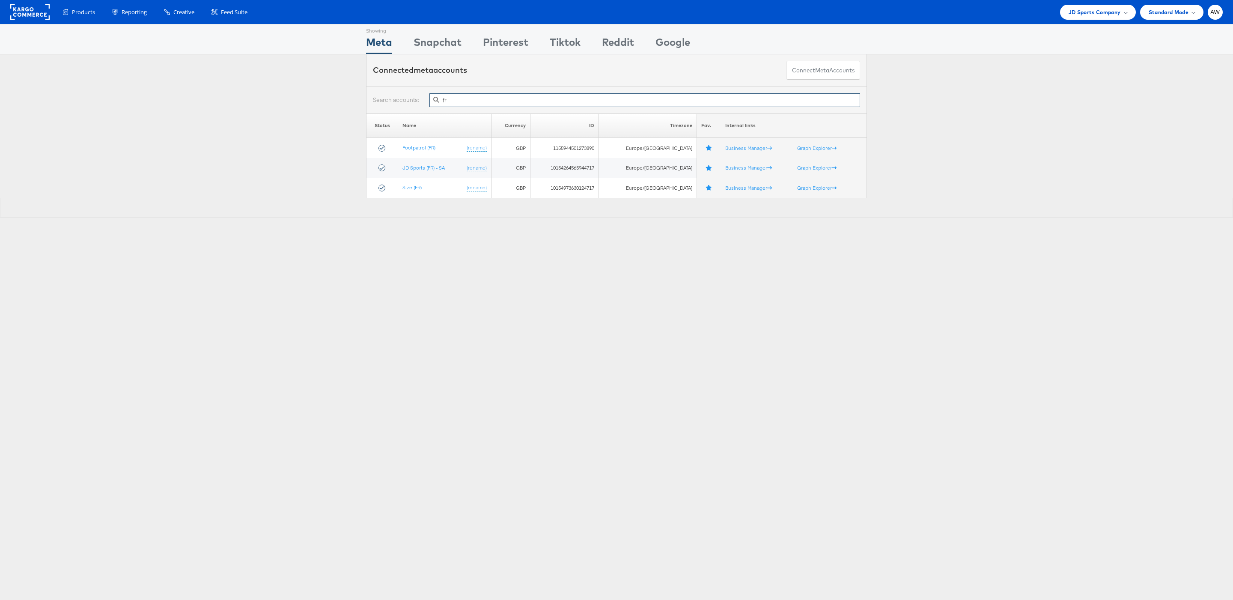
type input "fr"
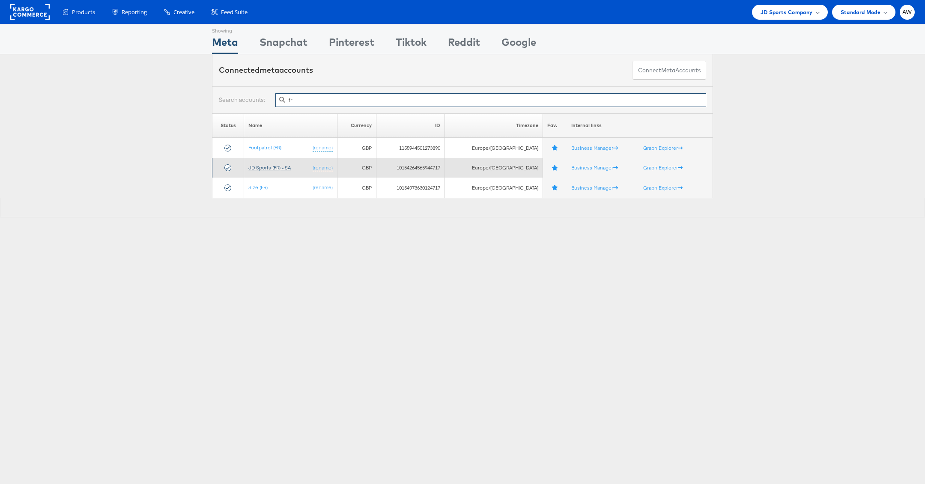
type input "fr"
click at [283, 165] on link "JD Sports (FR) - SA" at bounding box center [269, 167] width 42 height 6
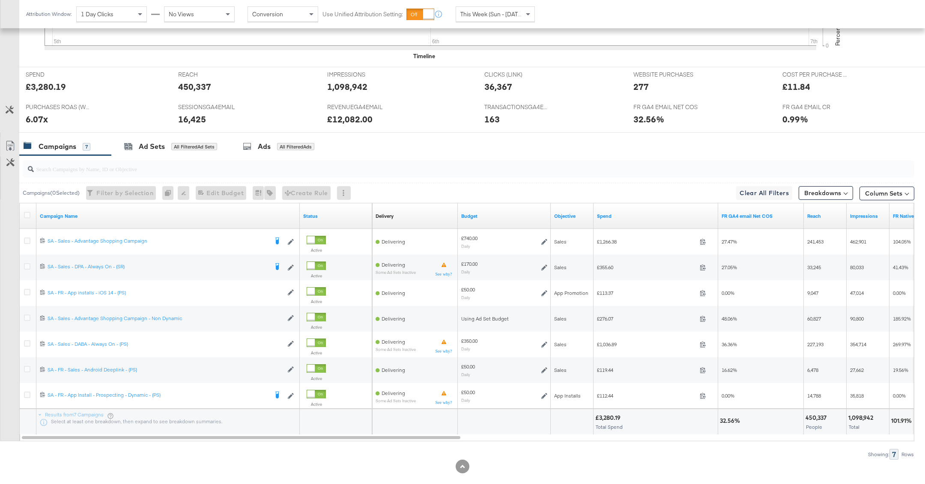
scroll to position [324, 0]
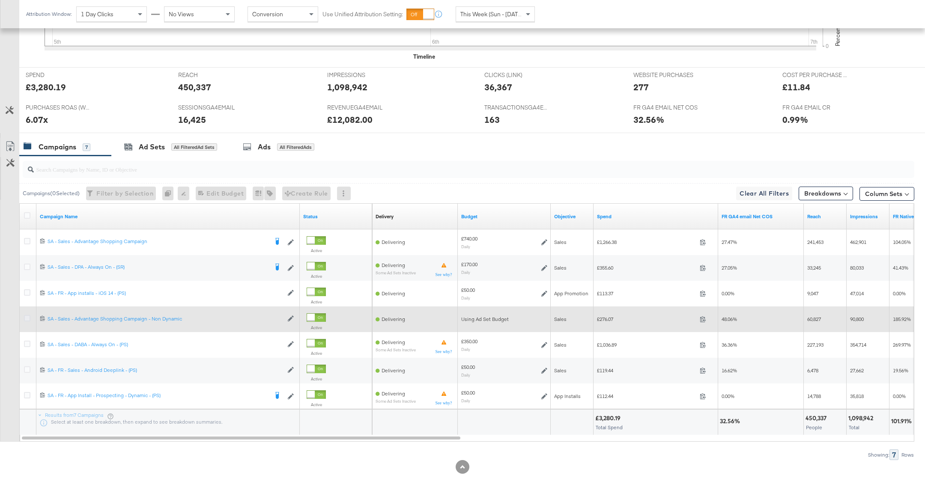
click at [29, 318] on icon at bounding box center [27, 318] width 6 height 6
click at [0, 0] on input "checkbox" at bounding box center [0, 0] width 0 height 0
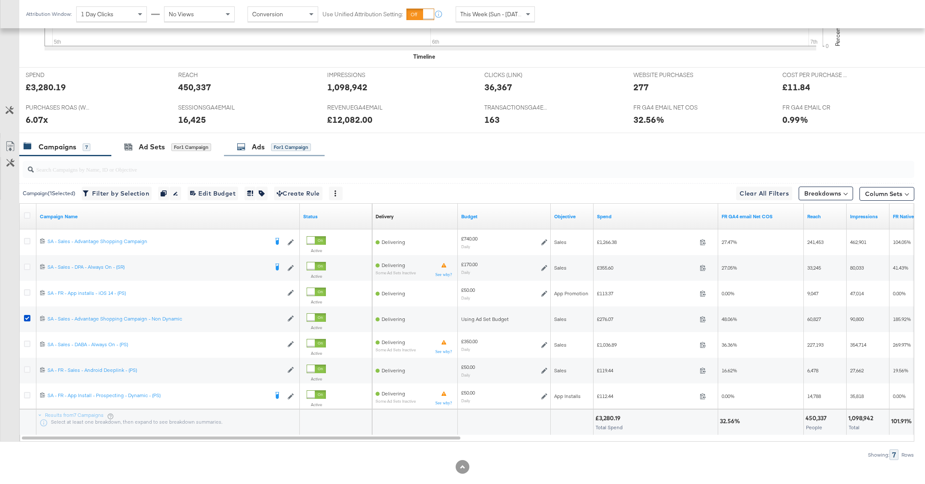
click at [249, 149] on div "Ads for 1 Campaign" at bounding box center [274, 147] width 74 height 10
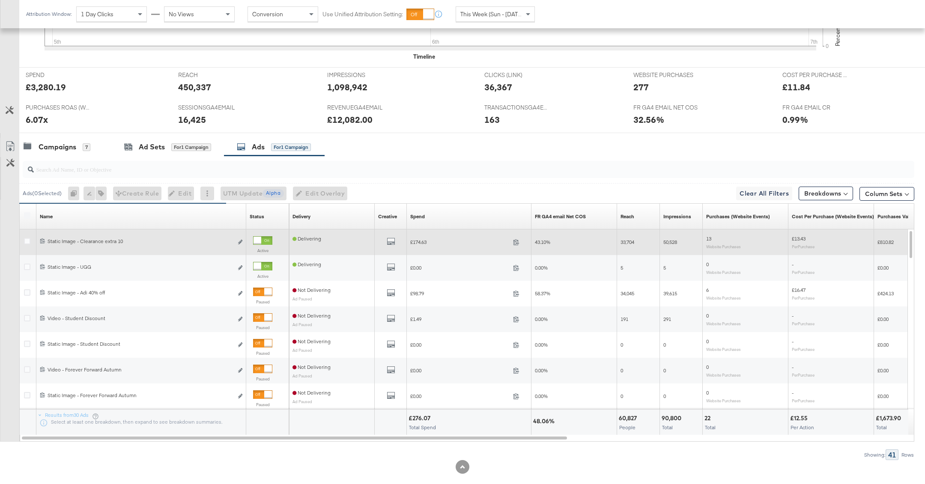
click at [25, 244] on div at bounding box center [28, 242] width 9 height 9
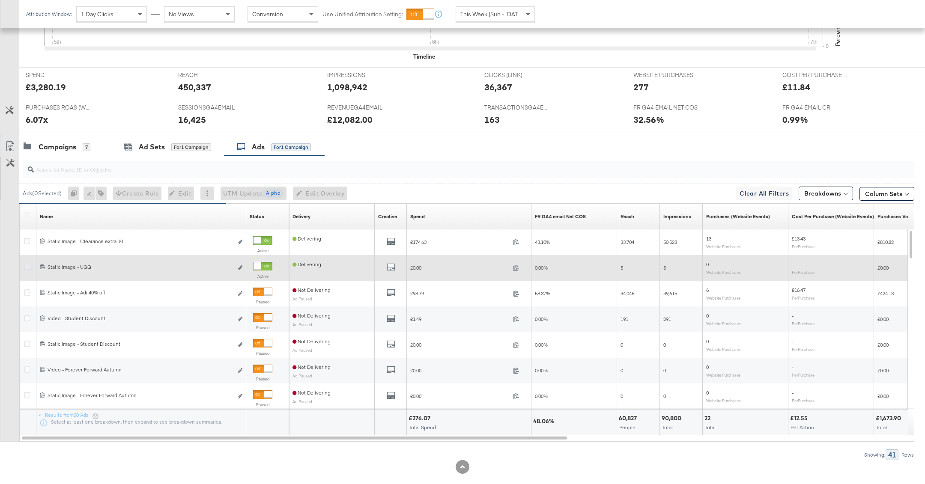
click at [26, 266] on icon at bounding box center [27, 267] width 6 height 6
click at [0, 0] on input "checkbox" at bounding box center [0, 0] width 0 height 0
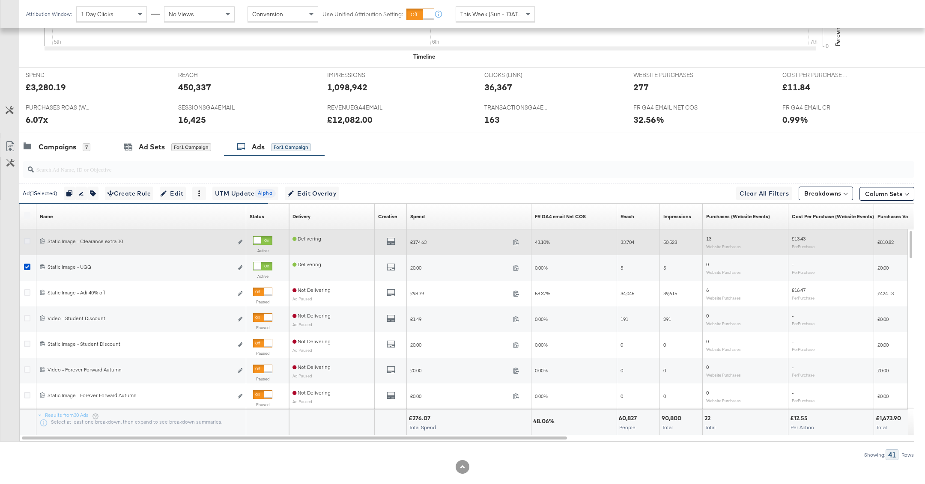
click at [26, 238] on icon at bounding box center [27, 241] width 6 height 6
click at [0, 0] on input "checkbox" at bounding box center [0, 0] width 0 height 0
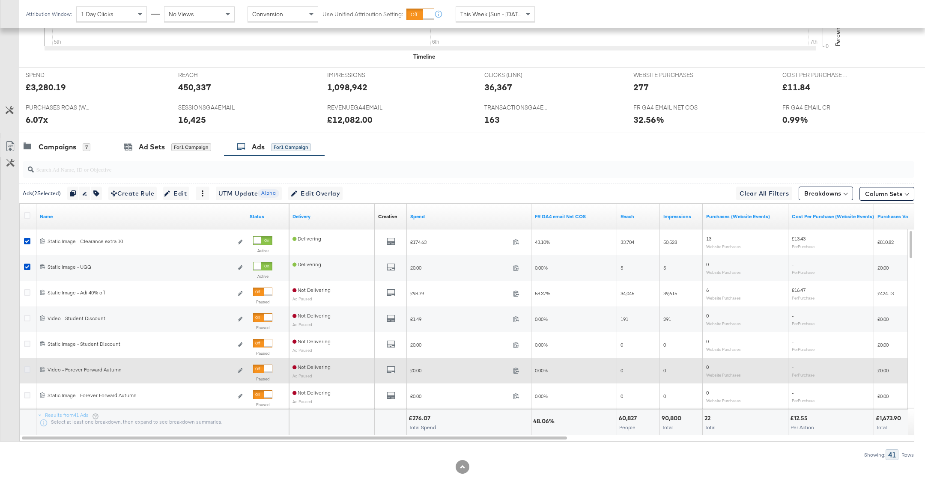
click at [27, 367] on icon at bounding box center [27, 370] width 6 height 6
click at [0, 0] on input "checkbox" at bounding box center [0, 0] width 0 height 0
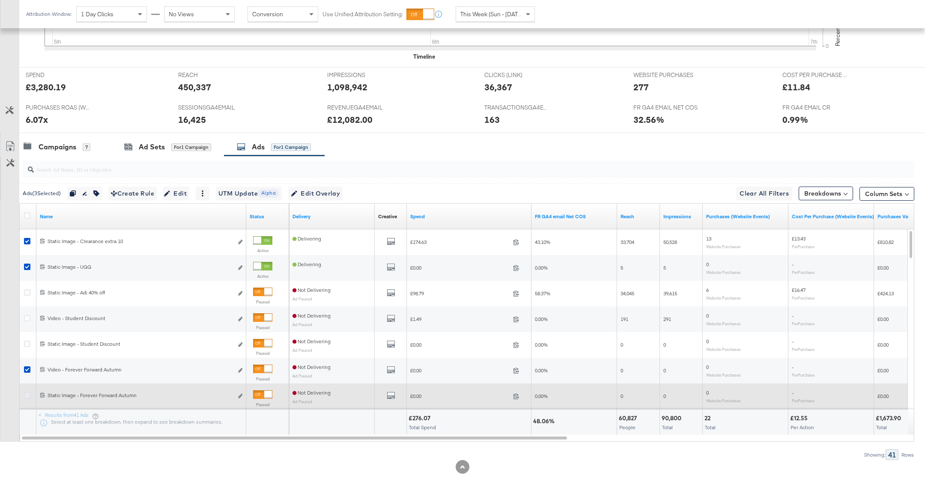
click at [28, 395] on icon at bounding box center [27, 395] width 6 height 6
click at [0, 0] on input "checkbox" at bounding box center [0, 0] width 0 height 0
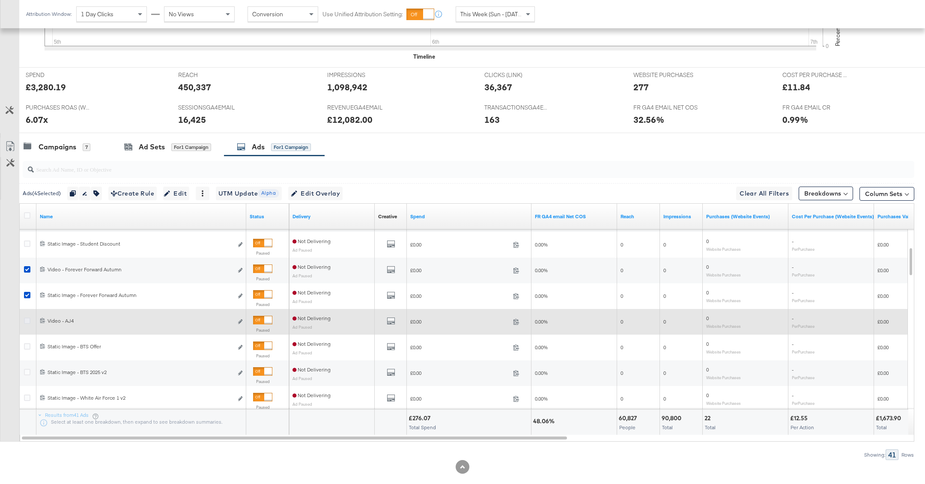
click at [25, 319] on icon at bounding box center [27, 321] width 6 height 6
click at [0, 0] on input "checkbox" at bounding box center [0, 0] width 0 height 0
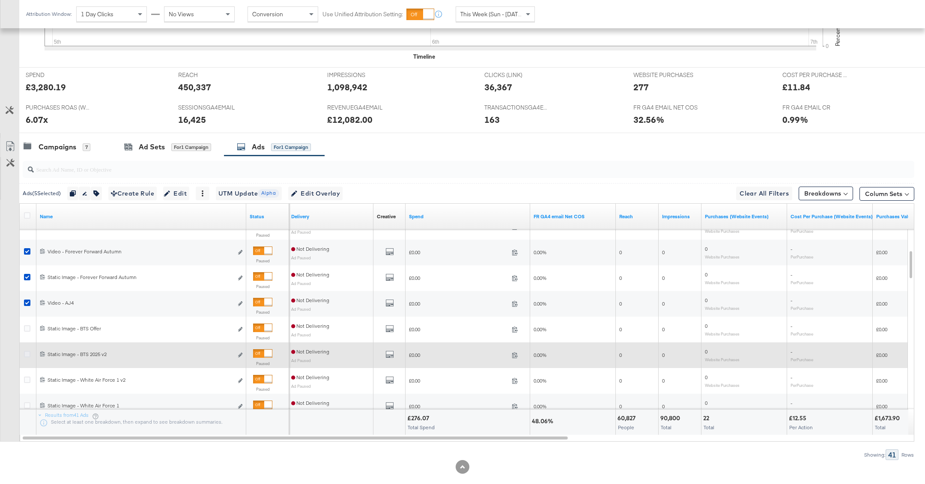
click at [26, 371] on div at bounding box center [29, 381] width 16 height 26
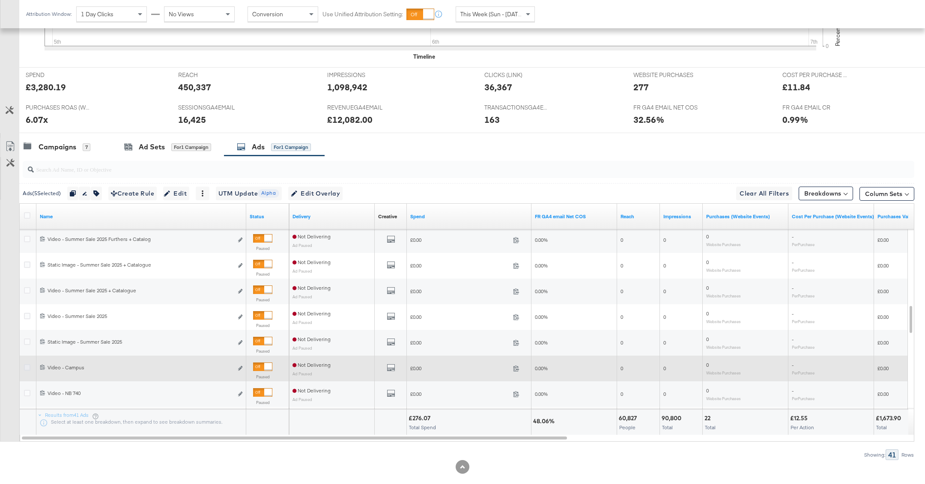
click at [24, 366] on icon at bounding box center [27, 367] width 6 height 6
click at [0, 0] on input "checkbox" at bounding box center [0, 0] width 0 height 0
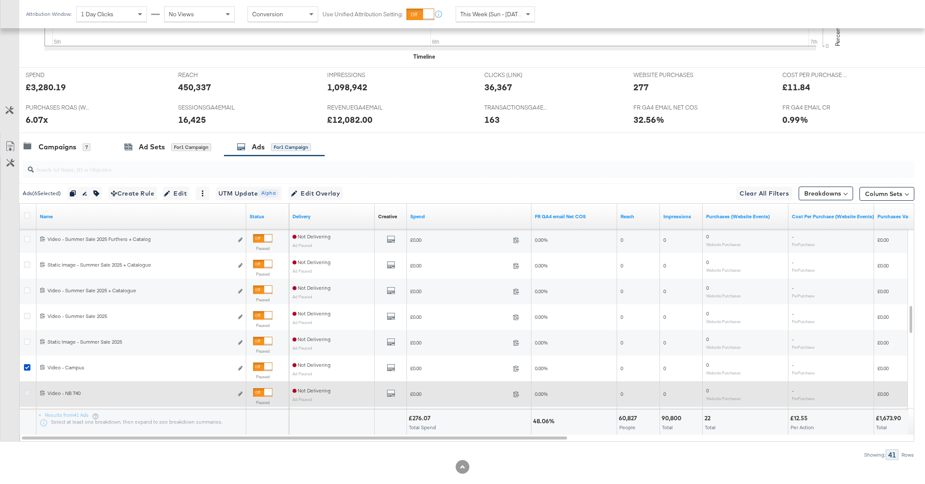
click at [26, 394] on icon at bounding box center [27, 393] width 6 height 6
click at [0, 0] on input "checkbox" at bounding box center [0, 0] width 0 height 0
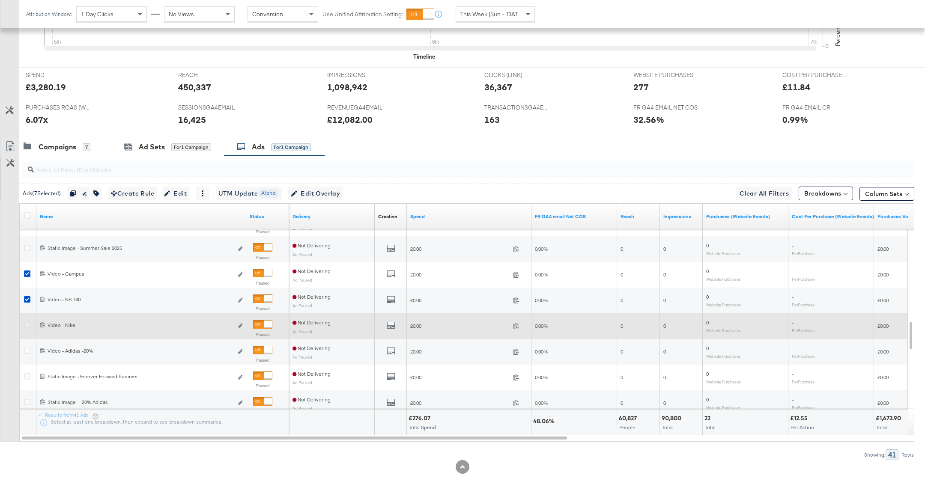
click at [25, 322] on icon at bounding box center [27, 325] width 6 height 6
click at [0, 0] on input "checkbox" at bounding box center [0, 0] width 0 height 0
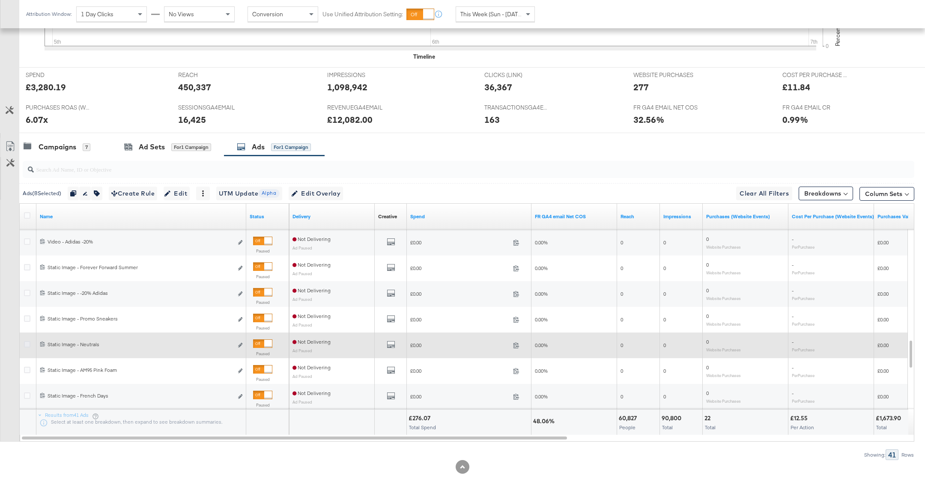
click at [24, 343] on icon at bounding box center [27, 344] width 6 height 6
click at [0, 0] on input "checkbox" at bounding box center [0, 0] width 0 height 0
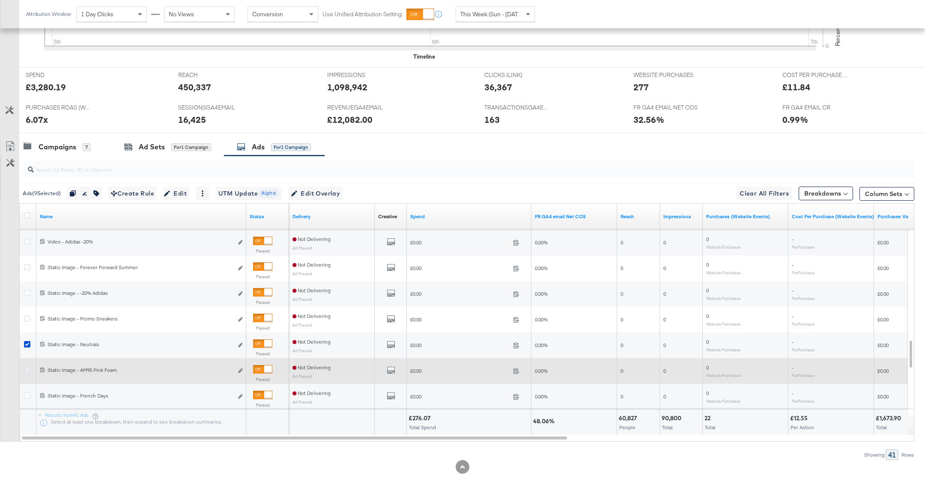
click at [27, 370] on icon at bounding box center [27, 370] width 6 height 6
click at [0, 0] on input "checkbox" at bounding box center [0, 0] width 0 height 0
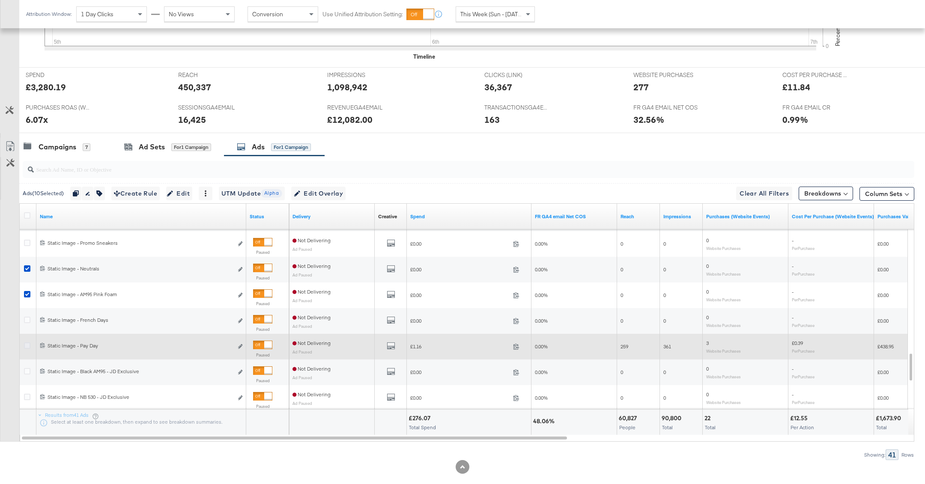
click at [24, 345] on icon at bounding box center [27, 346] width 6 height 6
click at [0, 0] on input "checkbox" at bounding box center [0, 0] width 0 height 0
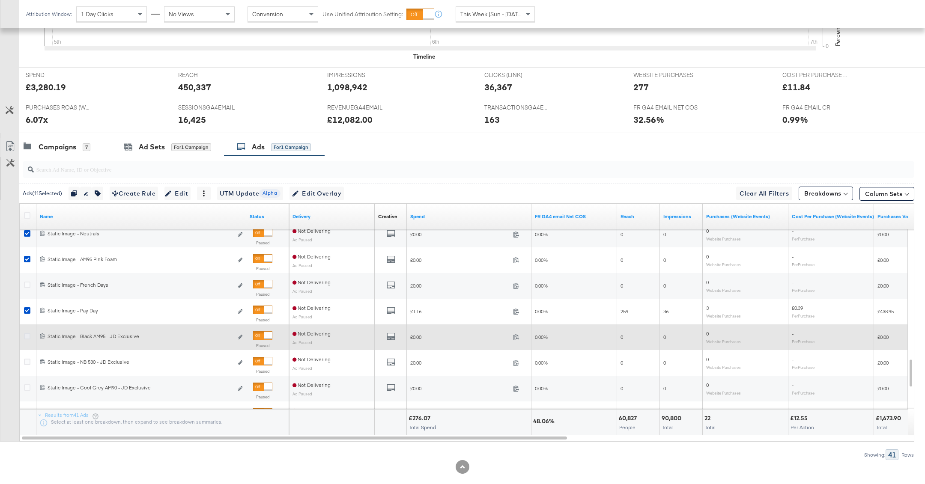
click at [27, 336] on icon at bounding box center [27, 336] width 6 height 6
click at [0, 0] on input "checkbox" at bounding box center [0, 0] width 0 height 0
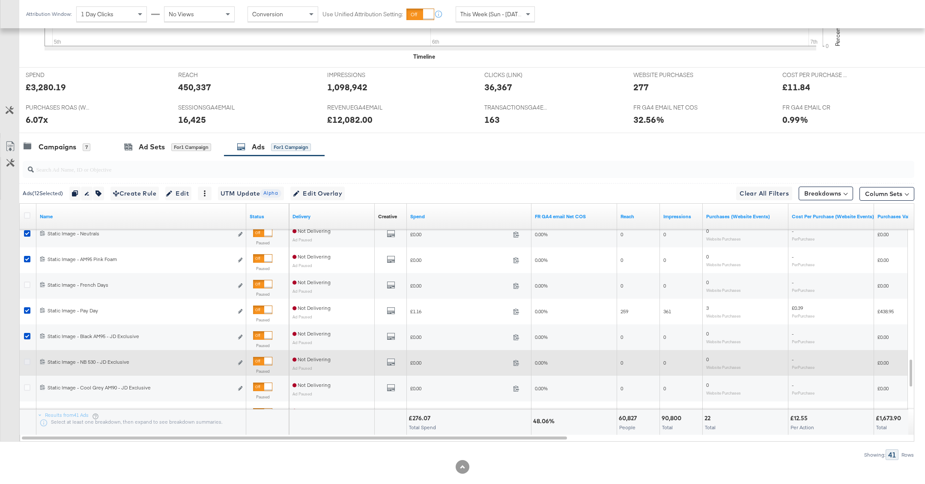
click at [27, 362] on icon at bounding box center [27, 362] width 6 height 6
click at [0, 0] on input "checkbox" at bounding box center [0, 0] width 0 height 0
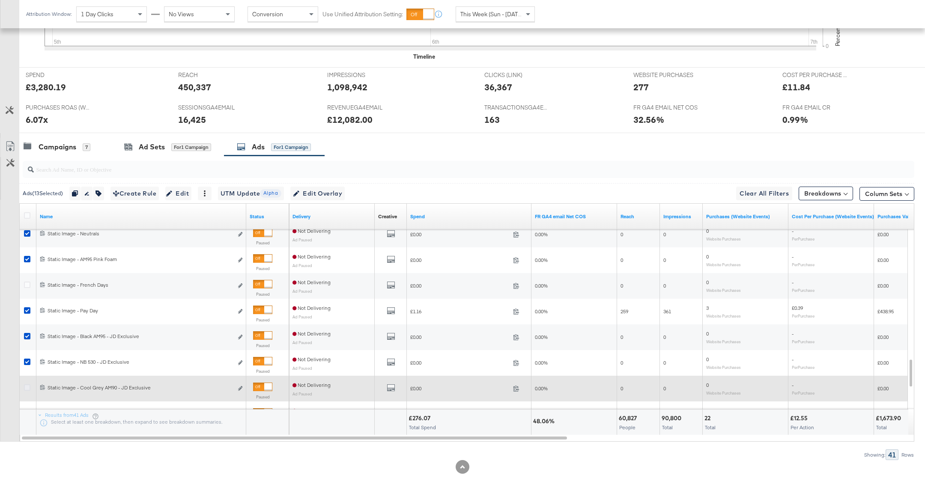
click at [27, 385] on icon at bounding box center [27, 388] width 6 height 6
click at [0, 0] on input "checkbox" at bounding box center [0, 0] width 0 height 0
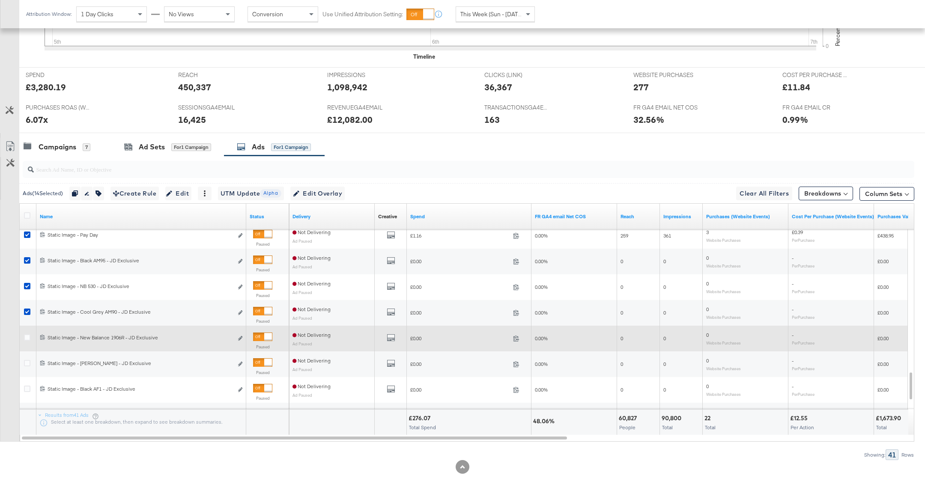
click at [25, 332] on div at bounding box center [29, 338] width 16 height 15
click at [25, 335] on icon at bounding box center [27, 337] width 6 height 6
click at [0, 0] on input "checkbox" at bounding box center [0, 0] width 0 height 0
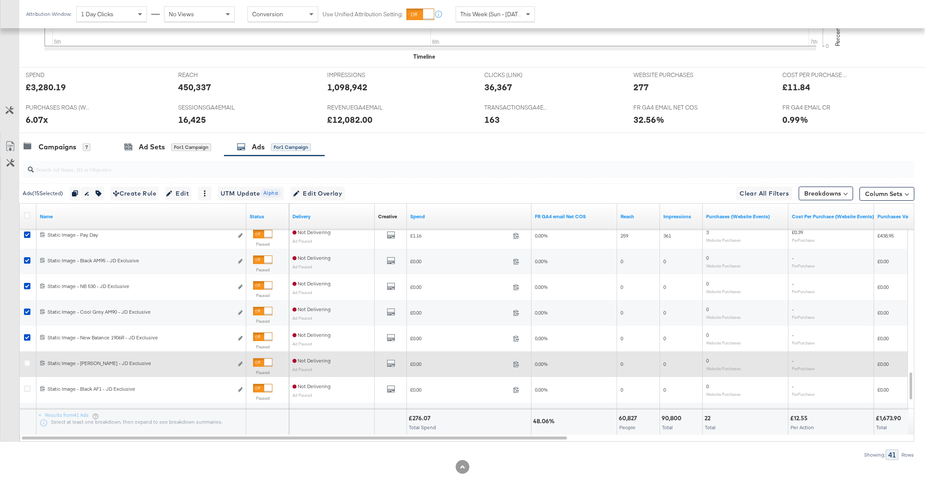
click at [26, 366] on div at bounding box center [28, 364] width 9 height 9
click at [26, 360] on icon at bounding box center [27, 363] width 6 height 6
click at [0, 0] on input "checkbox" at bounding box center [0, 0] width 0 height 0
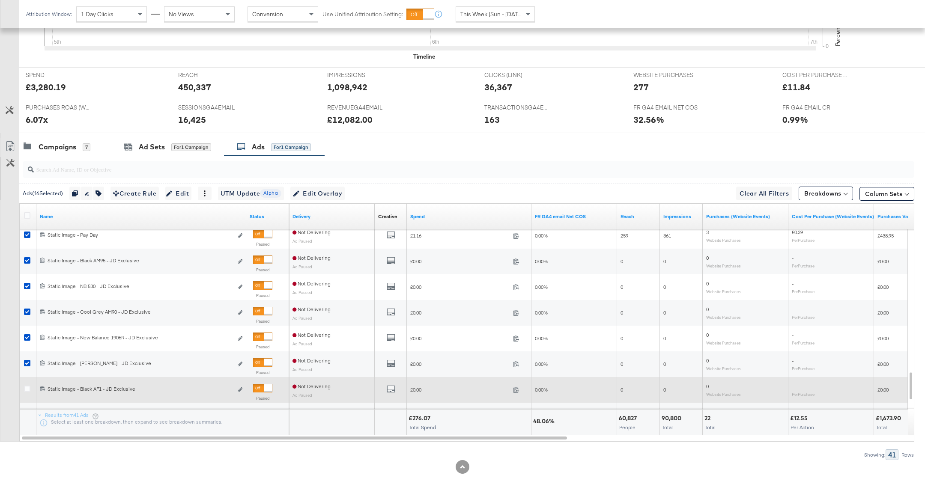
click at [27, 394] on div at bounding box center [29, 389] width 16 height 15
click at [27, 389] on icon at bounding box center [27, 389] width 6 height 6
click at [0, 0] on input "checkbox" at bounding box center [0, 0] width 0 height 0
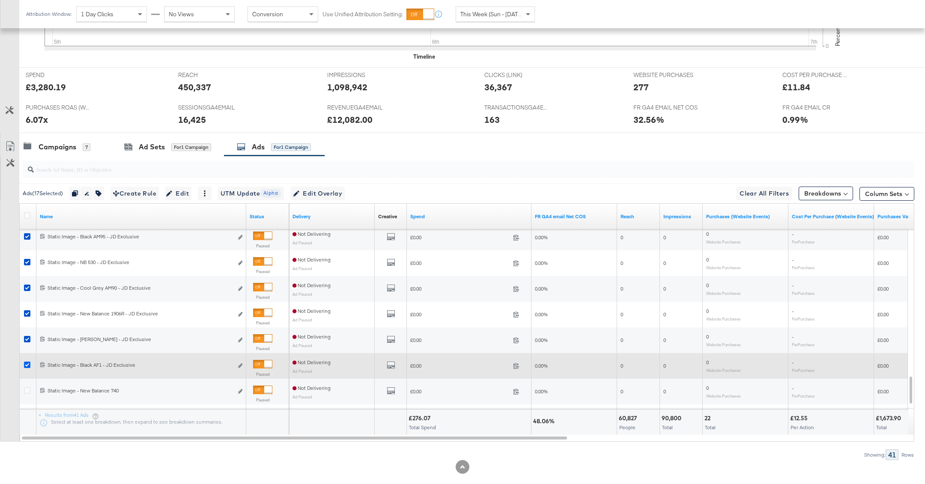
scroll to position [336, 0]
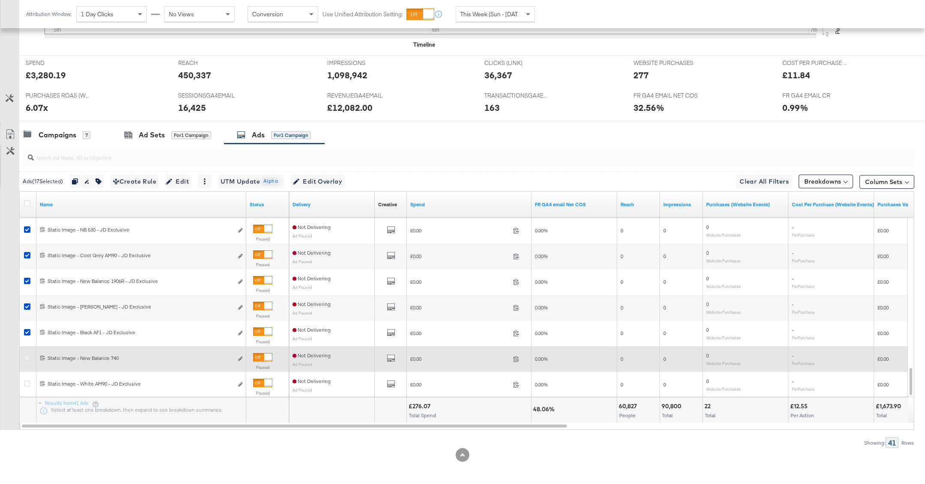
click at [25, 356] on icon at bounding box center [27, 358] width 6 height 6
click at [0, 0] on input "checkbox" at bounding box center [0, 0] width 0 height 0
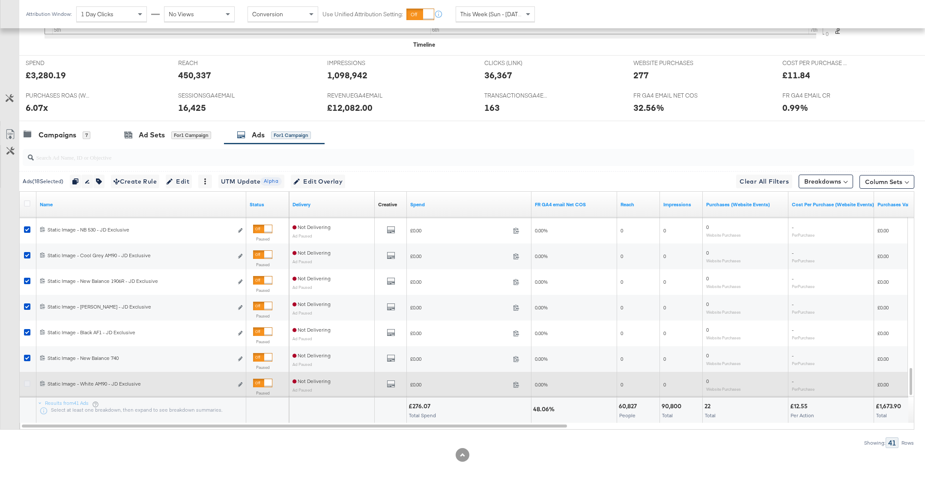
click at [26, 383] on icon at bounding box center [27, 384] width 6 height 6
click at [0, 0] on input "checkbox" at bounding box center [0, 0] width 0 height 0
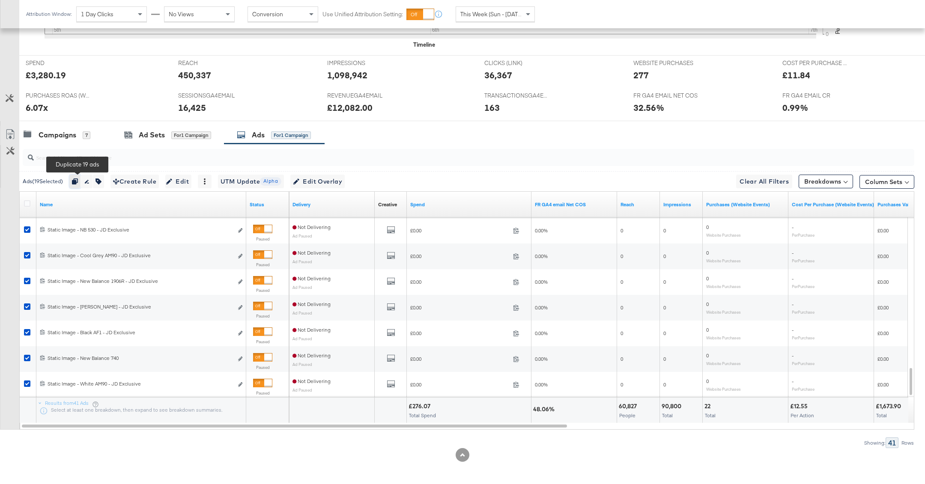
click at [81, 181] on button "button" at bounding box center [75, 182] width 12 height 14
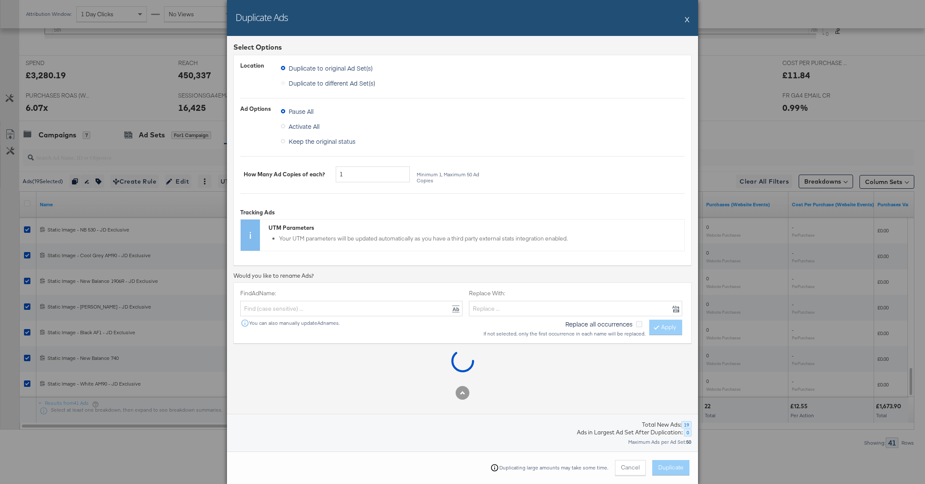
click at [353, 82] on label "Duplicate to different Ad Set(s)" at bounding box center [330, 83] width 98 height 13
click at [373, 88] on label "Duplicate to different Ad Set(s)" at bounding box center [330, 83] width 98 height 13
click at [362, 83] on label "Duplicate to different Ad Set(s)" at bounding box center [330, 83] width 98 height 13
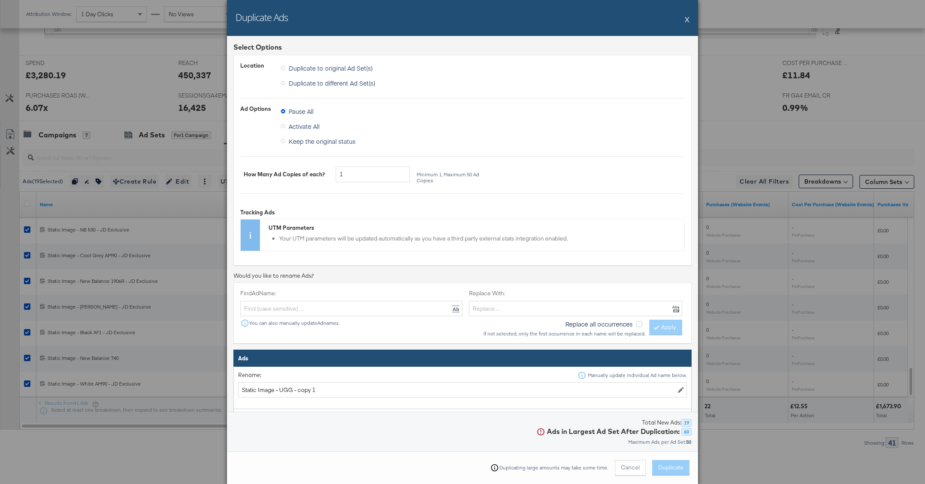
click at [340, 83] on span "Duplicate to different Ad Set(s)" at bounding box center [332, 83] width 86 height 9
click at [0, 0] on input "Duplicate to different Ad Set(s)" at bounding box center [0, 0] width 0 height 0
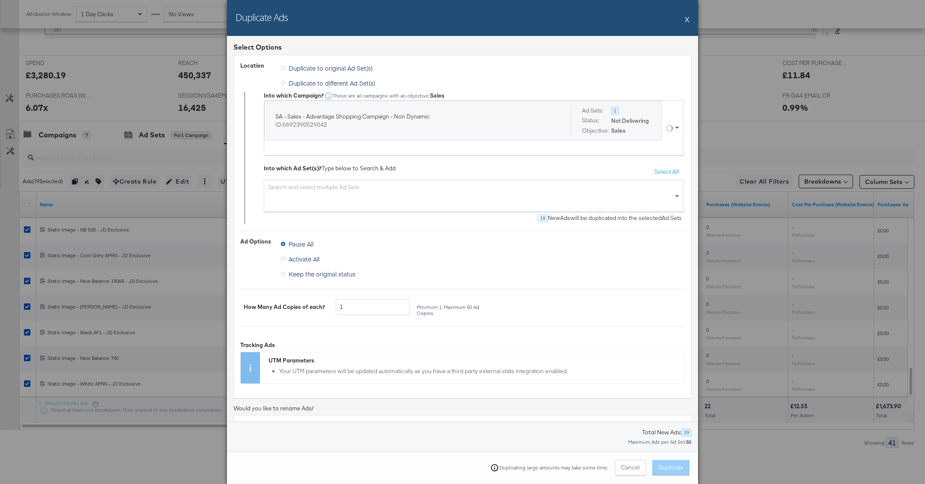
click at [347, 150] on div "SA - Sales - Advantage Shopping Campaign - Non Dynamic ID: 6692390529042 Ad Set…" at bounding box center [465, 128] width 402 height 54
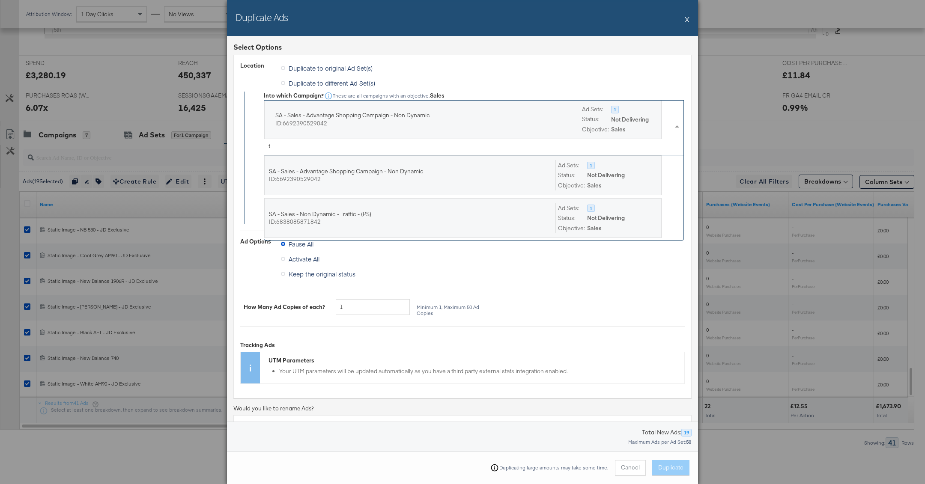
scroll to position [0, 0]
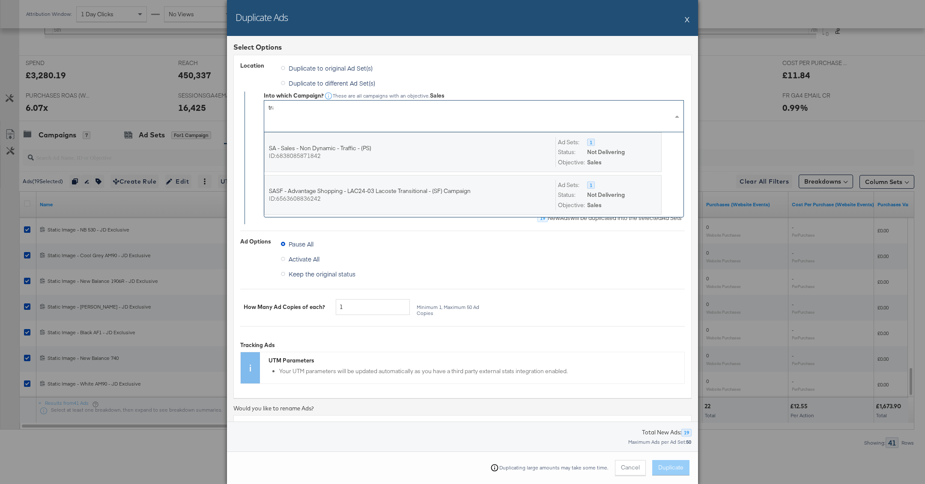
type input "traf"
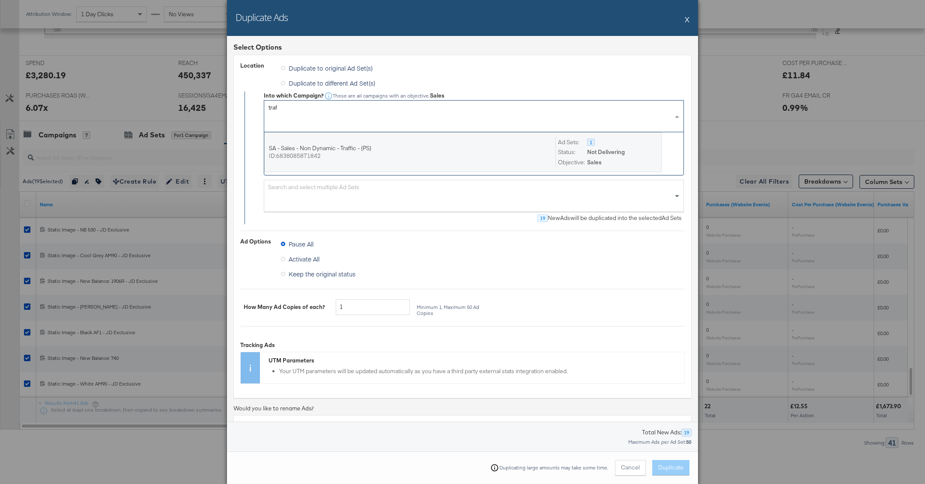
scroll to position [0, 0]
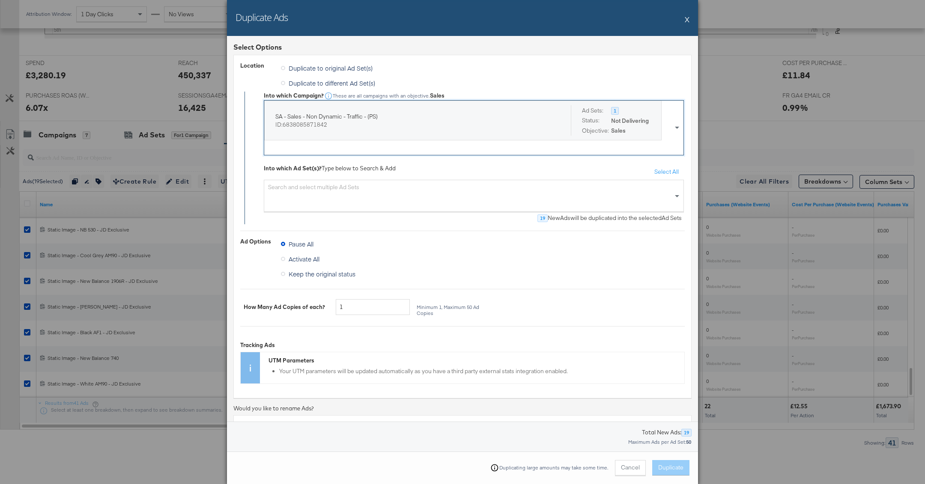
click at [385, 200] on div "Search and select multiple Ad Sets" at bounding box center [474, 196] width 420 height 32
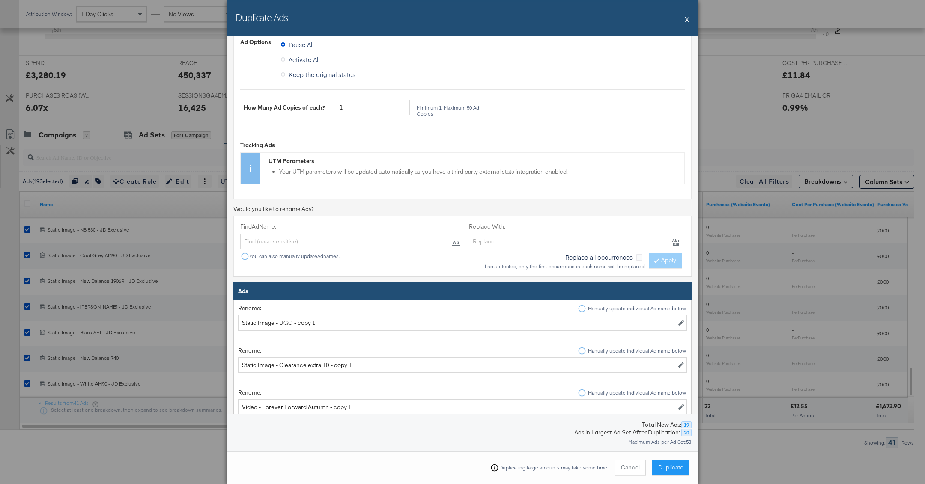
scroll to position [220, 0]
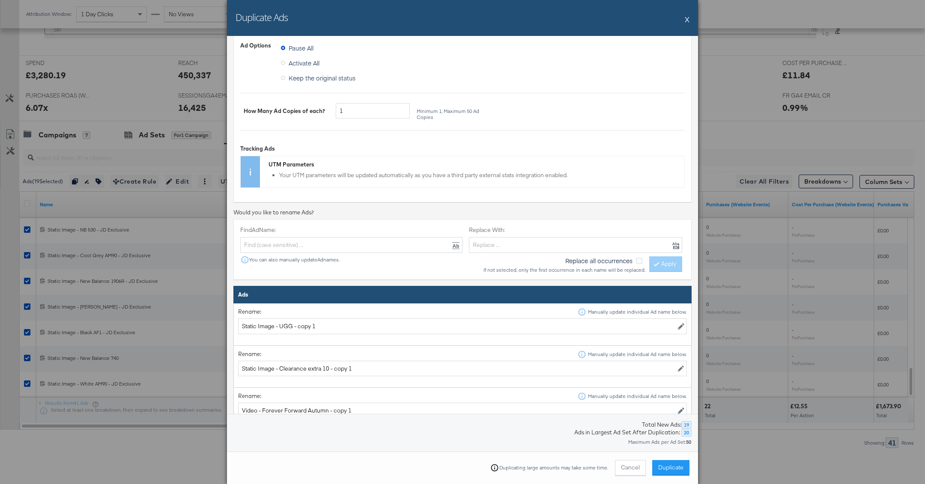
click at [324, 75] on span "Keep the original status" at bounding box center [322, 78] width 67 height 9
click at [0, 0] on input "Keep the original status" at bounding box center [0, 0] width 0 height 0
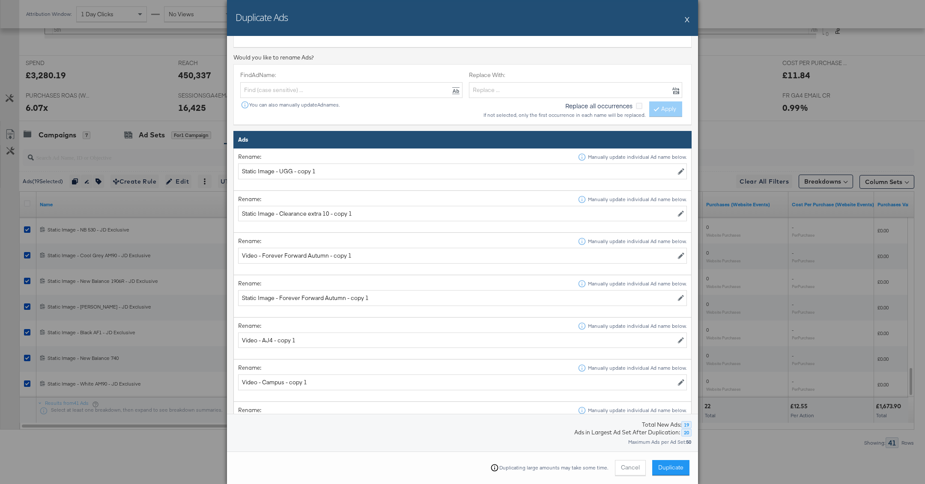
scroll to position [376, 0]
drag, startPoint x: 297, startPoint y: 169, endPoint x: 427, endPoint y: 170, distance: 130.2
click at [427, 170] on input "Static Image - UGG - copy 1" at bounding box center [462, 171] width 449 height 16
type input "Static Image - UGG"
drag, startPoint x: 332, startPoint y: 211, endPoint x: 489, endPoint y: 213, distance: 157.6
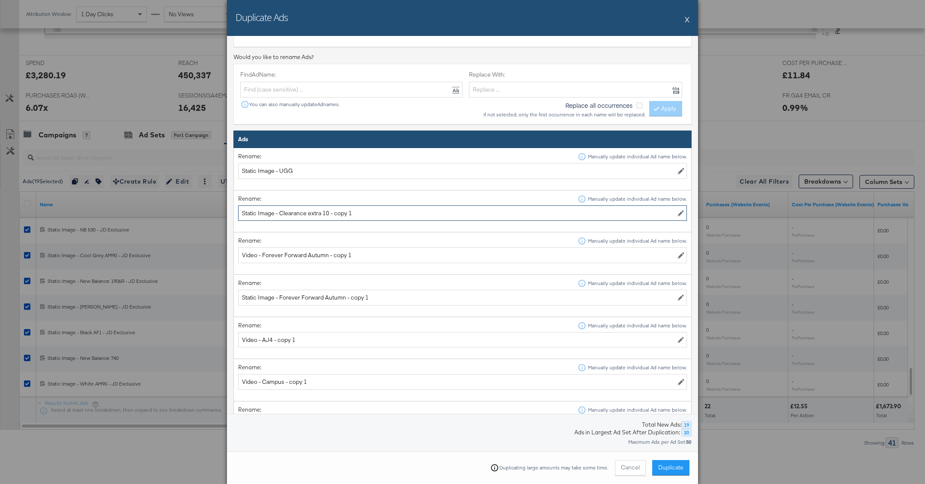
click at [489, 213] on input "Static Image - Clearance extra 10 - copy 1" at bounding box center [462, 214] width 449 height 16
type input "Static Image - Clearance extra 10"
drag, startPoint x: 325, startPoint y: 255, endPoint x: 396, endPoint y: 258, distance: 71.1
click at [397, 258] on input "Video - Forever Forward Autumn - copy 1" at bounding box center [462, 255] width 449 height 16
type input "Video - Forever Forward Autumn"
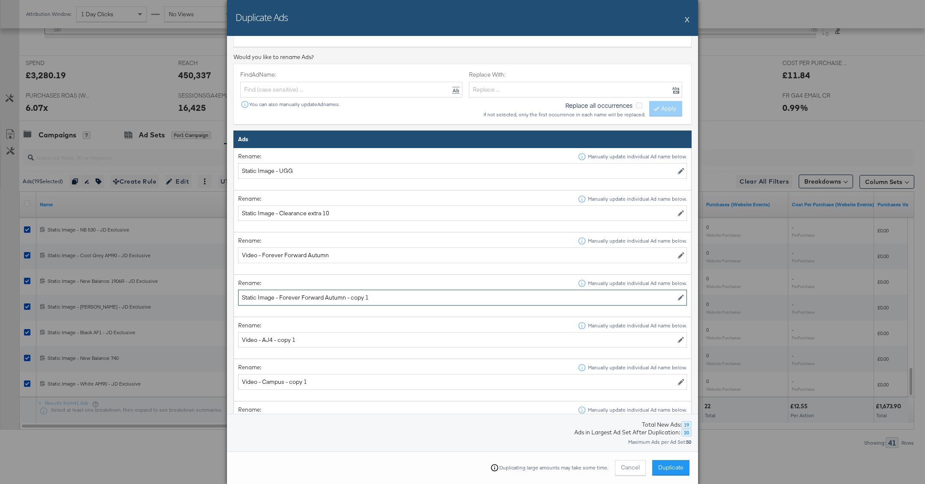
drag, startPoint x: 344, startPoint y: 295, endPoint x: 453, endPoint y: 294, distance: 109.2
click at [453, 295] on input "Static Image - Forever Forward Autumn - copy 1" at bounding box center [462, 298] width 449 height 16
type input "Static Image - Forever Forward Autumn"
drag, startPoint x: 274, startPoint y: 340, endPoint x: 364, endPoint y: 340, distance: 90.4
click at [364, 340] on input "Video - AJ4 - copy 1" at bounding box center [462, 340] width 449 height 16
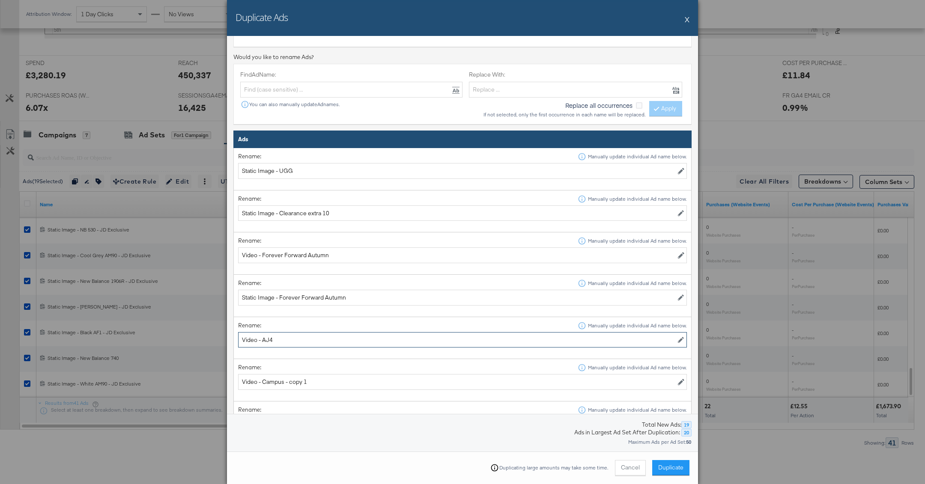
type input "Video - AJ4"
drag, startPoint x: 286, startPoint y: 378, endPoint x: 344, endPoint y: 377, distance: 58.2
click at [344, 377] on input "Video - Campus - copy 1" at bounding box center [462, 382] width 449 height 16
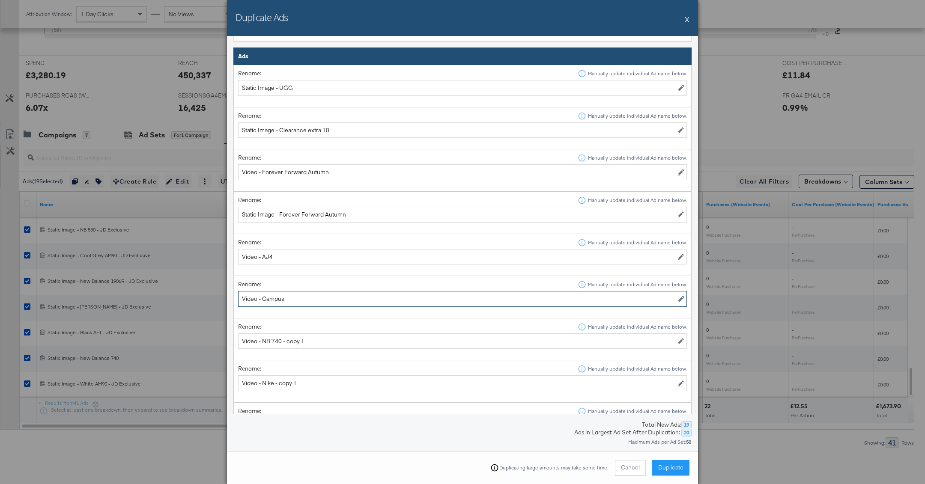
scroll to position [459, 0]
type input "Video - Campus"
drag, startPoint x: 281, startPoint y: 335, endPoint x: 370, endPoint y: 334, distance: 88.2
click at [370, 335] on input "Video - NB 740 - copy 1" at bounding box center [462, 341] width 449 height 16
type input "Video - NB 740"
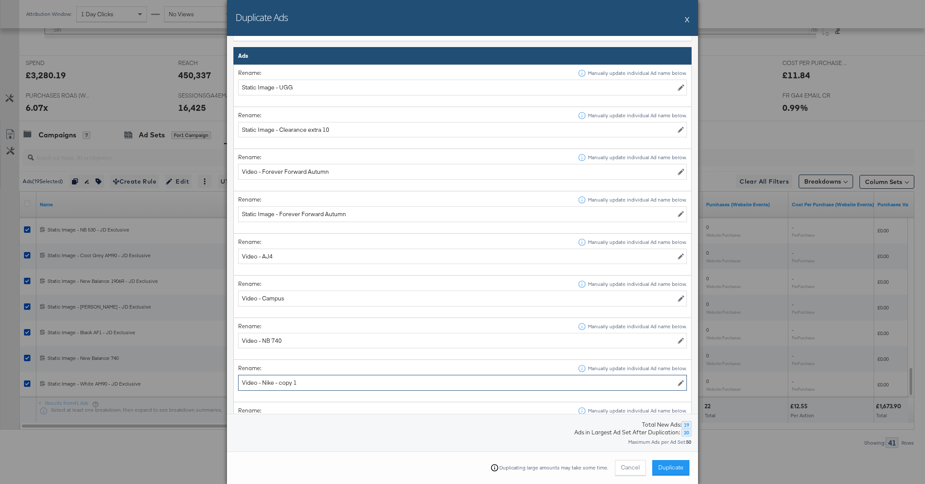
drag, startPoint x: 274, startPoint y: 377, endPoint x: 352, endPoint y: 379, distance: 78.0
click at [352, 379] on input "Video - Nike - copy 1" at bounding box center [462, 383] width 449 height 16
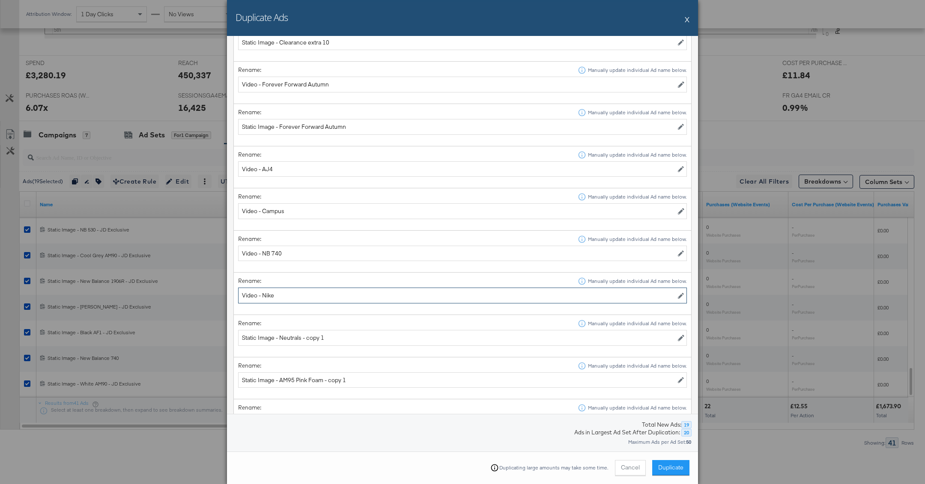
scroll to position [547, 0]
type input "Video - Nike"
drag, startPoint x: 301, startPoint y: 333, endPoint x: 360, endPoint y: 332, distance: 58.7
click at [360, 333] on input "Static Image - Neutrals - copy 1" at bounding box center [462, 337] width 449 height 16
type input "Static Image - Neutrals"
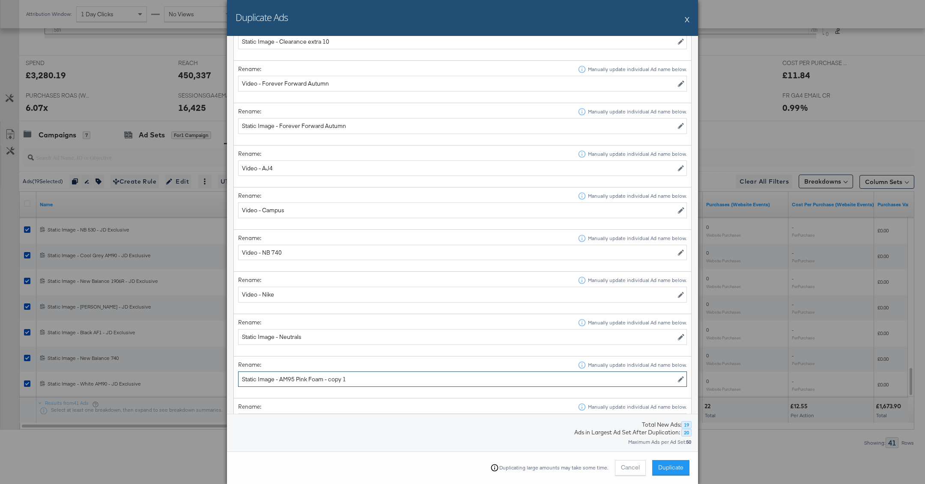
drag, startPoint x: 323, startPoint y: 374, endPoint x: 382, endPoint y: 371, distance: 59.6
click at [382, 373] on input "Static Image - AM95 Pink Foam - copy 1" at bounding box center [462, 380] width 449 height 16
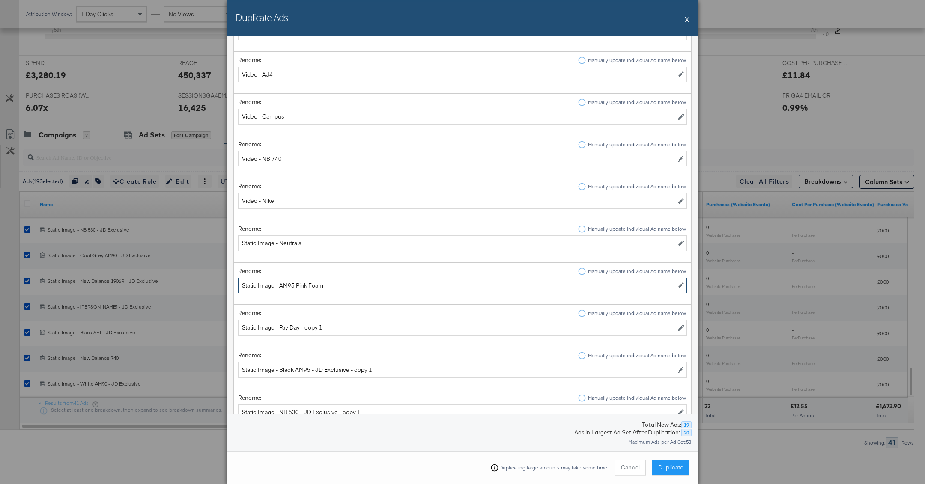
scroll to position [641, 0]
type input "Static Image - AM95 Pink Foam"
drag, startPoint x: 302, startPoint y: 322, endPoint x: 378, endPoint y: 321, distance: 76.2
click at [377, 322] on input "Static Image - Pay Day - copy 1" at bounding box center [462, 327] width 449 height 16
type input "Static Image - Pay Day"
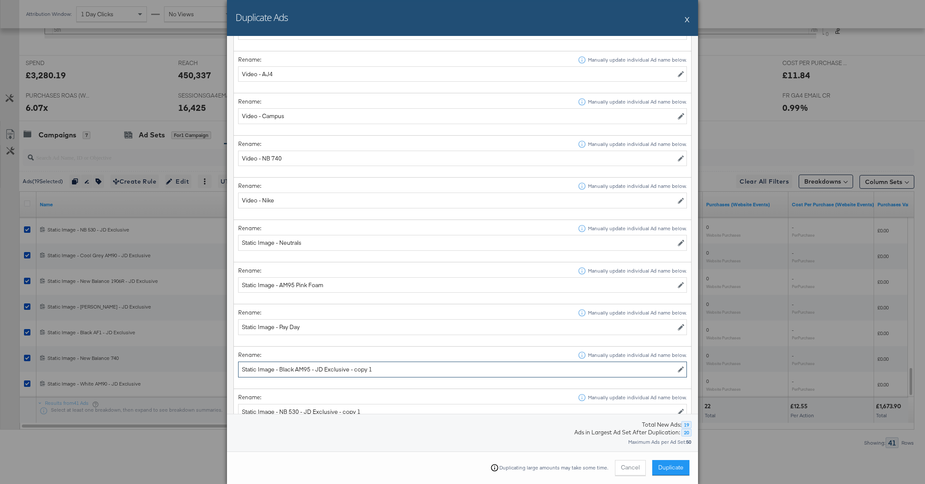
drag, startPoint x: 350, startPoint y: 363, endPoint x: 407, endPoint y: 361, distance: 57.0
click at [407, 362] on input "Static Image - Black AM95 - JD Exclusive - copy 1" at bounding box center [462, 370] width 449 height 16
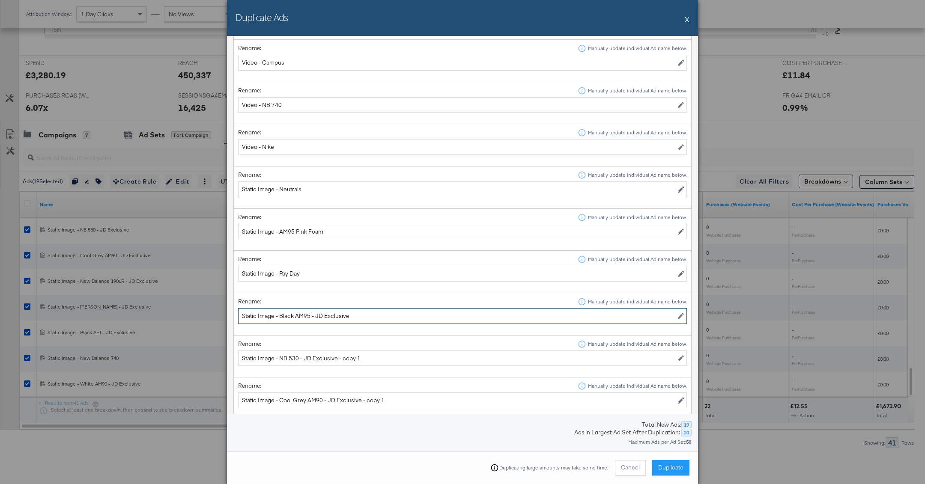
type input "Static Image - Black AM95 - JD Exclusive"
drag, startPoint x: 338, startPoint y: 350, endPoint x: 392, endPoint y: 349, distance: 54.0
click at [392, 351] on input "Static Image - NB 530 - JD Exclusive - copy 1" at bounding box center [462, 359] width 449 height 16
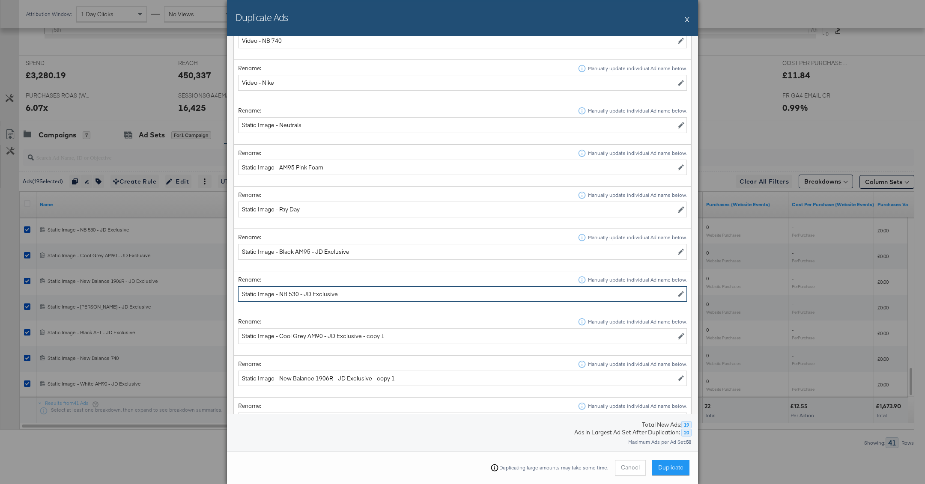
scroll to position [766, 0]
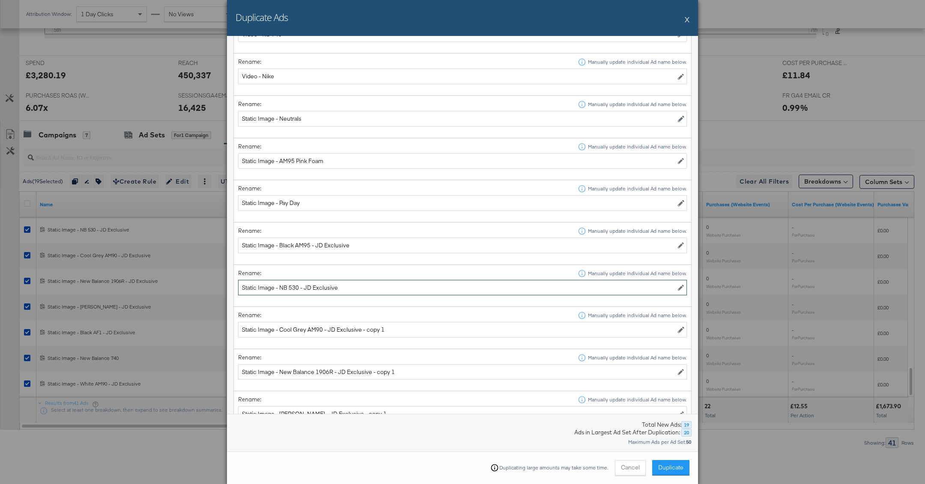
type input "Static Image - NB 530 - JD Exclusive"
drag, startPoint x: 362, startPoint y: 324, endPoint x: 413, endPoint y: 326, distance: 51.4
click at [413, 327] on input "Static Image - Cool Grey AM90 - JD Exclusive - copy 1" at bounding box center [462, 330] width 449 height 16
drag, startPoint x: 361, startPoint y: 323, endPoint x: 421, endPoint y: 325, distance: 60.4
click at [421, 325] on input "Static Image - Cool Grey AM90 - JD Exclusive - copy 1" at bounding box center [462, 330] width 449 height 16
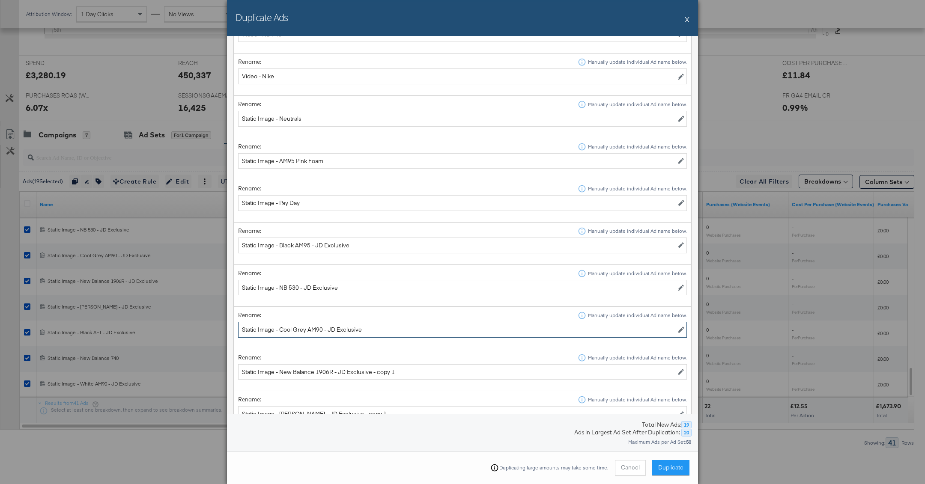
type input "Static Image - Cool Grey AM90 - JD Exclusive"
drag, startPoint x: 370, startPoint y: 364, endPoint x: 426, endPoint y: 364, distance: 55.7
click at [426, 364] on input "Static Image - New Balance 1906R - JD Exclusive - copy 1" at bounding box center [462, 372] width 449 height 16
type input "Static Image - New Balance 1906R - JD Exclusive"
drag, startPoint x: 348, startPoint y: 408, endPoint x: 400, endPoint y: 407, distance: 51.8
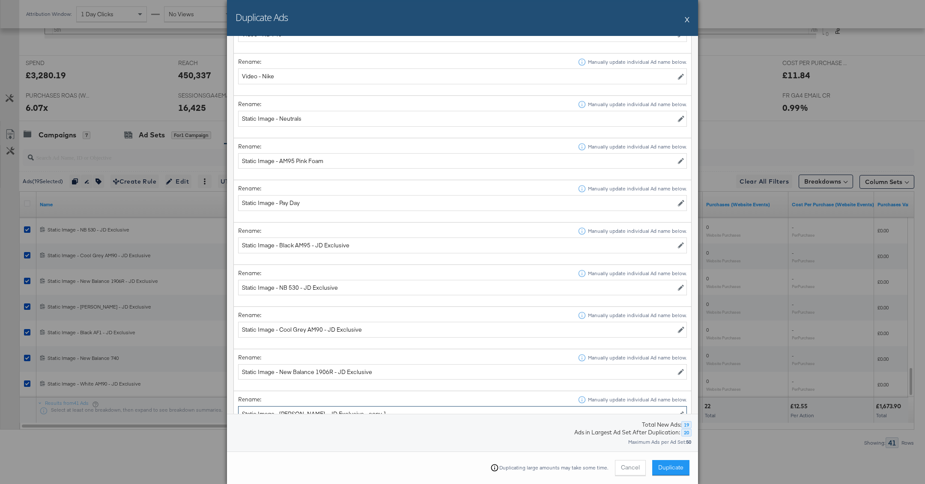
click at [400, 408] on input "Static Image - [PERSON_NAME] - JD Exclusive - copy 1" at bounding box center [462, 414] width 449 height 16
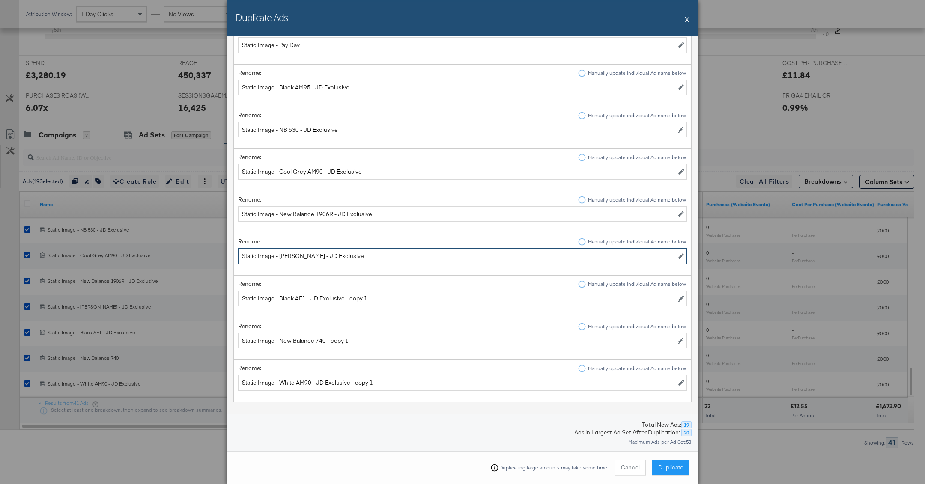
type input "Static Image - [PERSON_NAME] - JD Exclusive"
drag, startPoint x: 345, startPoint y: 290, endPoint x: 432, endPoint y: 295, distance: 87.9
click at [432, 295] on input "Static Image - Black AF1 - JD Exclusive - copy 1" at bounding box center [462, 299] width 449 height 16
type input "Static Image - Black AF1 - JD Exclusive"
drag, startPoint x: 327, startPoint y: 333, endPoint x: 414, endPoint y: 331, distance: 87.4
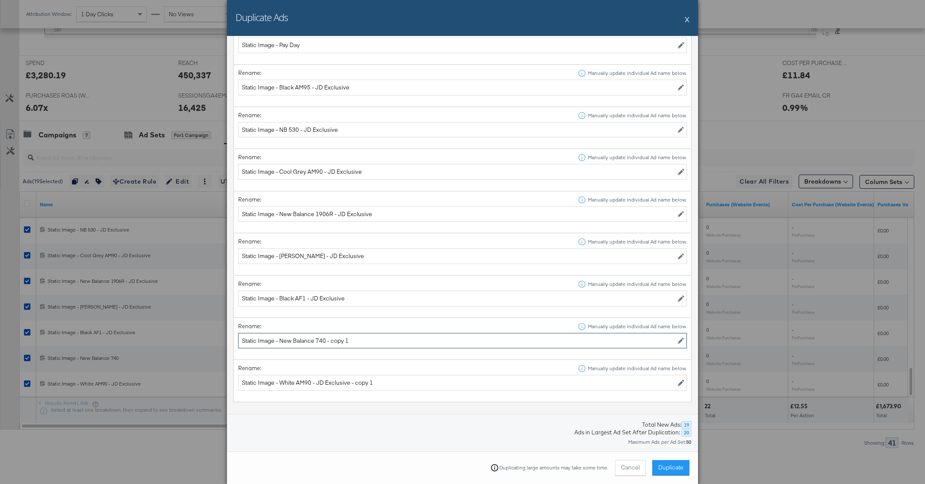
click at [414, 333] on input "Static Image - New Balance 740 - copy 1" at bounding box center [462, 341] width 449 height 16
type input "Static Image - New Balance 740"
drag, startPoint x: 350, startPoint y: 375, endPoint x: 414, endPoint y: 374, distance: 63.8
click at [414, 375] on input "Static Image - White AM90 - JD Exclusive - copy 1" at bounding box center [462, 383] width 449 height 16
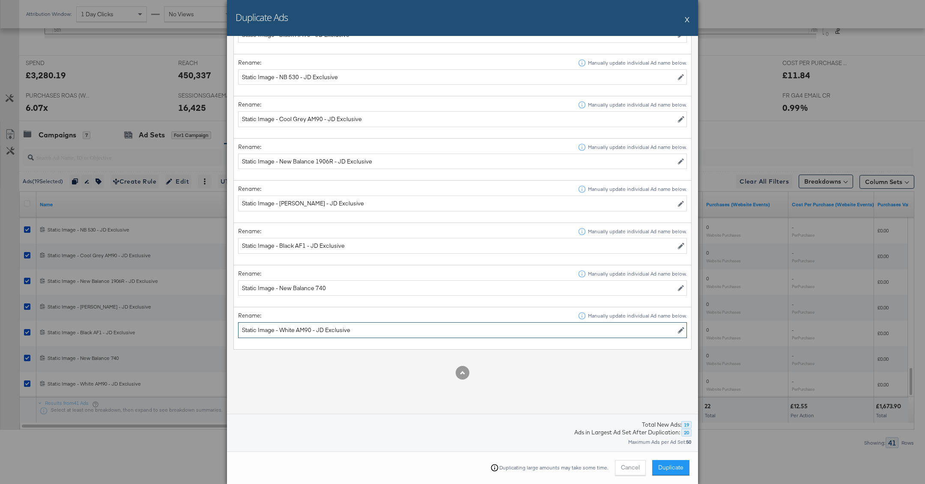
scroll to position [988, 0]
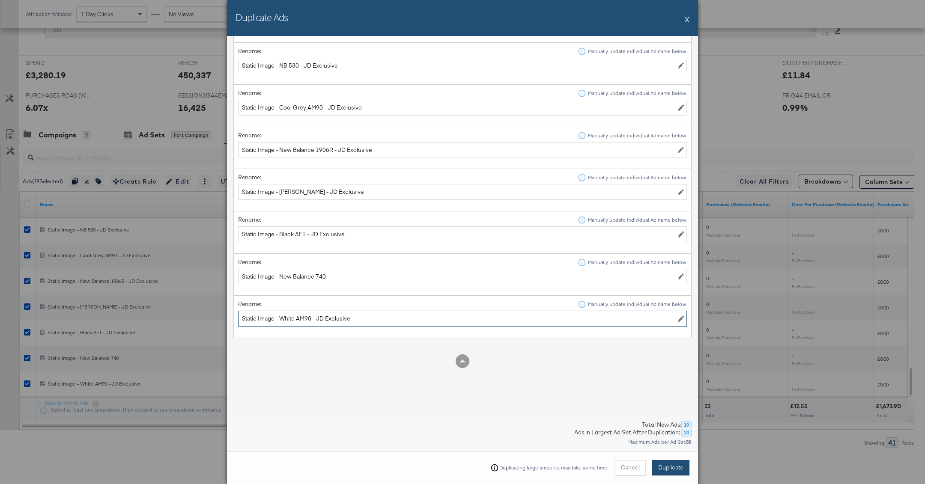
type input "Static Image - White AM90 - JD Exclusive"
click at [673, 473] on button "Duplicate" at bounding box center [670, 467] width 37 height 15
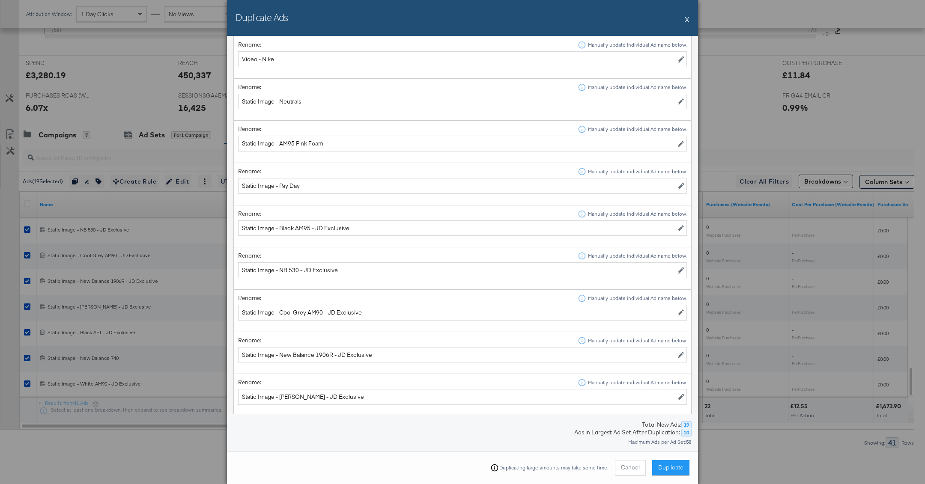
scroll to position [0, 0]
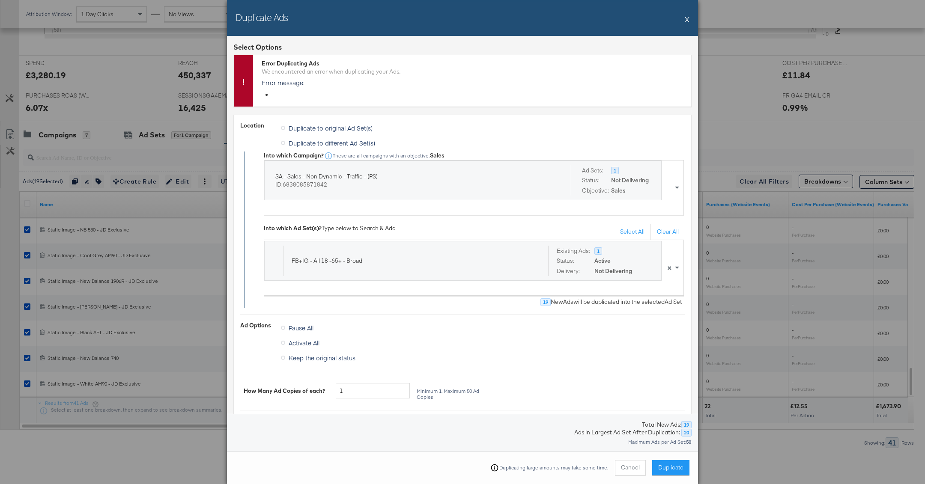
click at [276, 84] on p "Error message:" at bounding box center [474, 82] width 425 height 9
click at [689, 23] on button "X" at bounding box center [687, 19] width 5 height 17
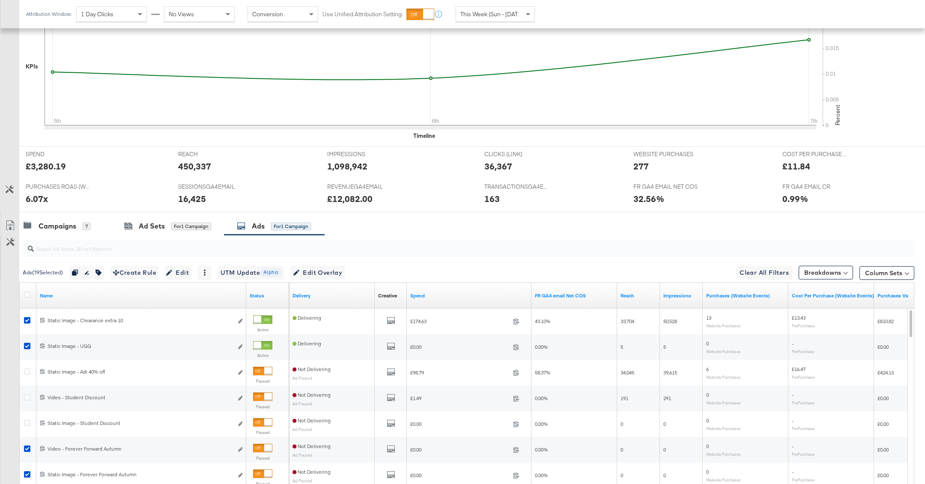
scroll to position [336, 0]
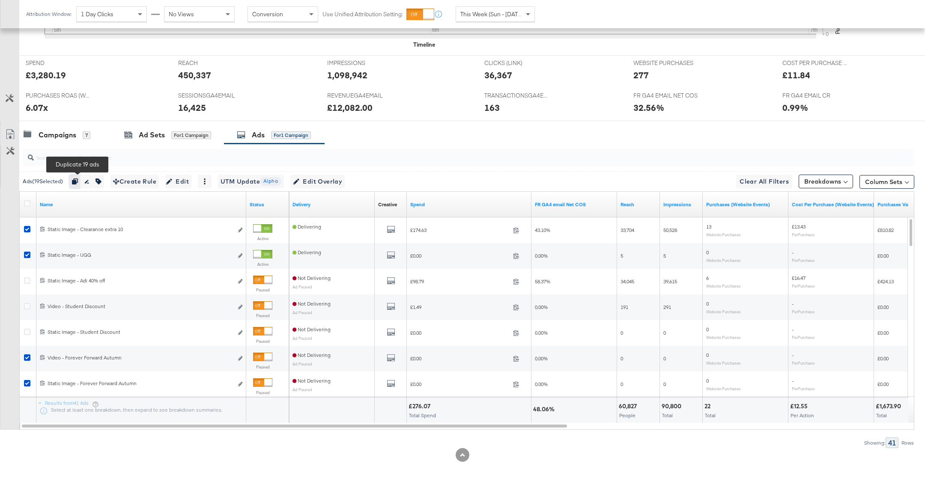
click at [78, 176] on button "button" at bounding box center [75, 182] width 12 height 14
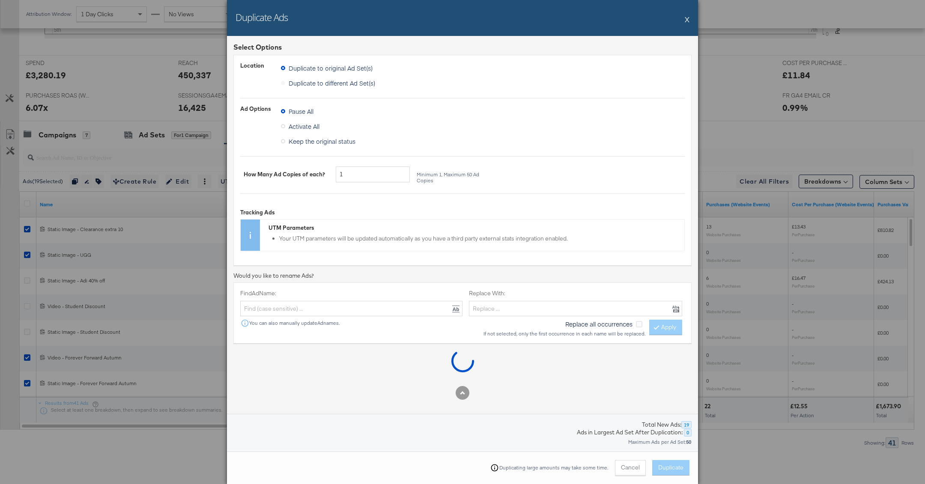
click at [332, 83] on label "Duplicate to different Ad Set(s)" at bounding box center [330, 83] width 98 height 13
click at [356, 83] on span "Duplicate to different Ad Set(s)" at bounding box center [332, 83] width 86 height 9
click at [0, 0] on input "Duplicate to different Ad Set(s)" at bounding box center [0, 0] width 0 height 0
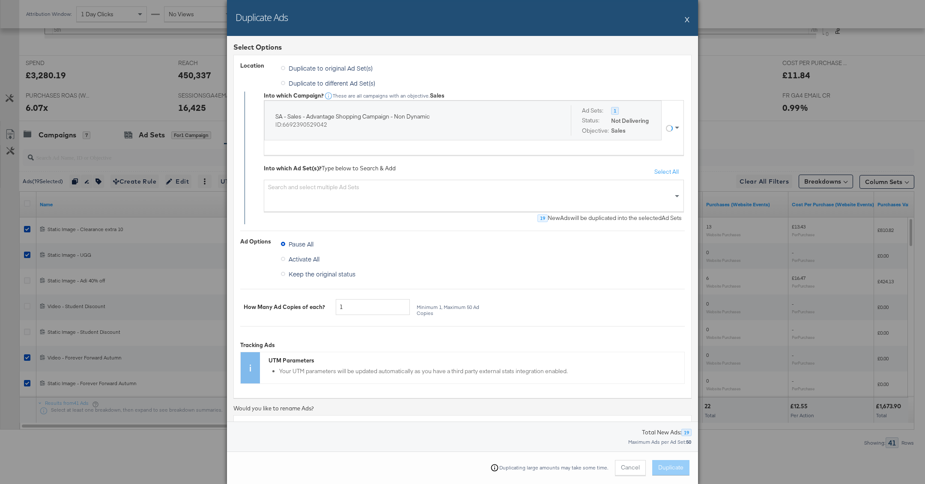
click at [333, 79] on span "Duplicate to different Ad Set(s)" at bounding box center [332, 83] width 86 height 9
click at [0, 0] on input "Duplicate to different Ad Set(s)" at bounding box center [0, 0] width 0 height 0
click at [359, 140] on div "SA - Sales - Advantage Shopping Campaign - Non Dynamic ID: 6692390529042 Ad Set…" at bounding box center [465, 128] width 402 height 54
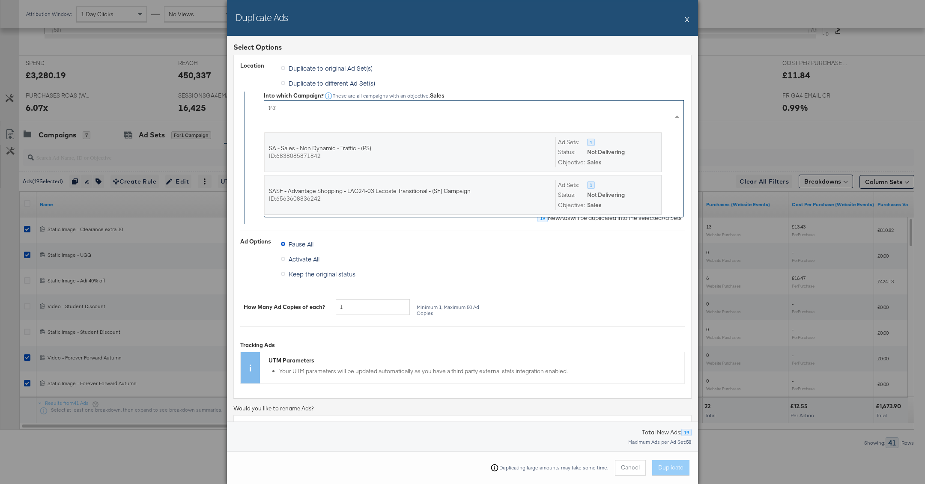
scroll to position [0, 0]
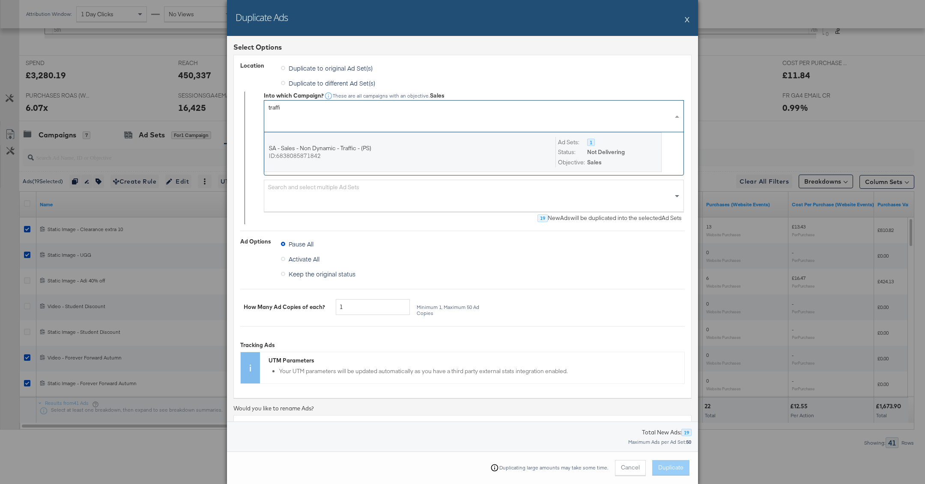
type input "traffic"
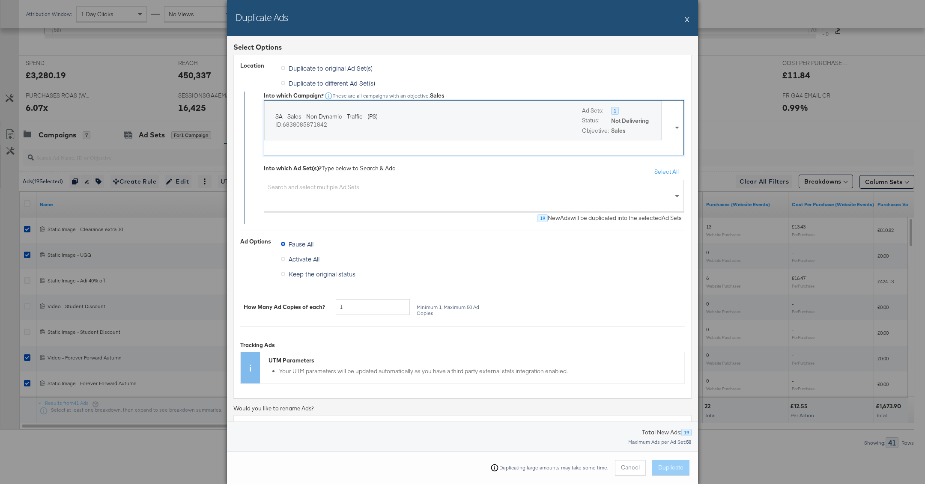
click at [385, 196] on div "Search and select multiple Ad Sets" at bounding box center [474, 196] width 420 height 32
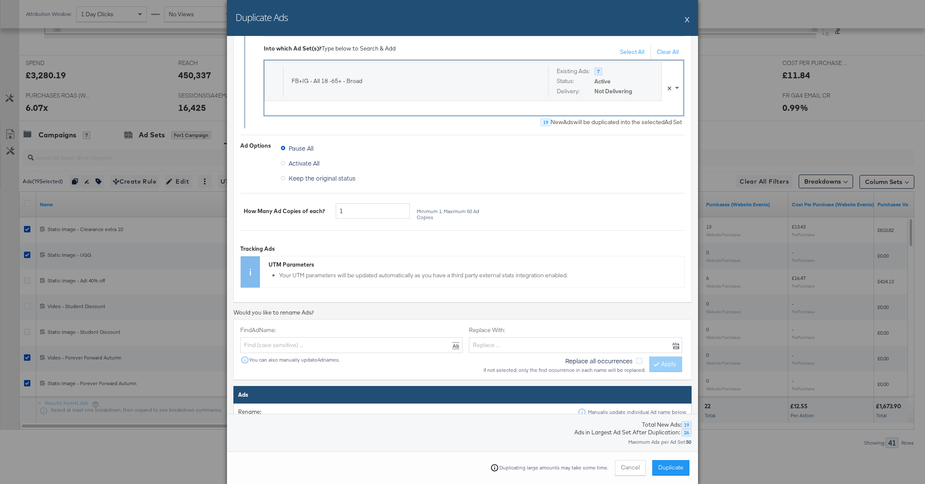
click at [337, 176] on span "Keep the original status" at bounding box center [322, 178] width 67 height 9
click at [0, 0] on input "Keep the original status" at bounding box center [0, 0] width 0 height 0
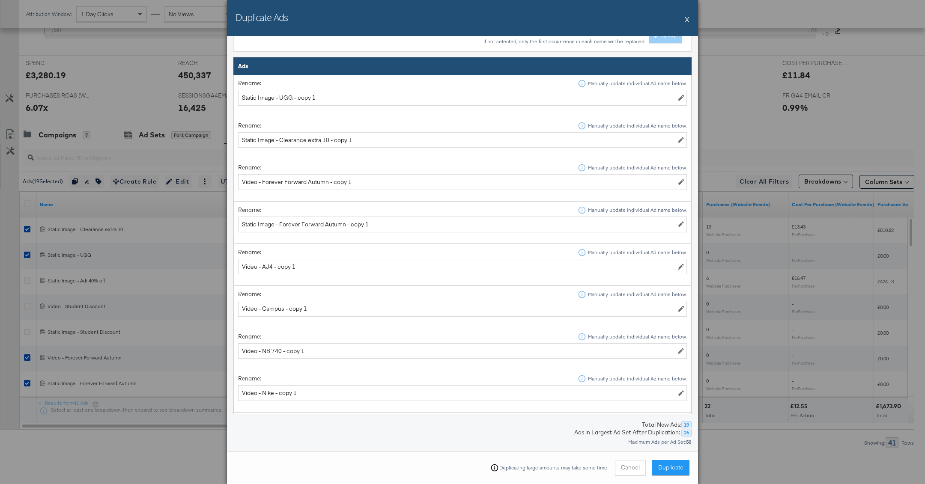
scroll to position [499, 0]
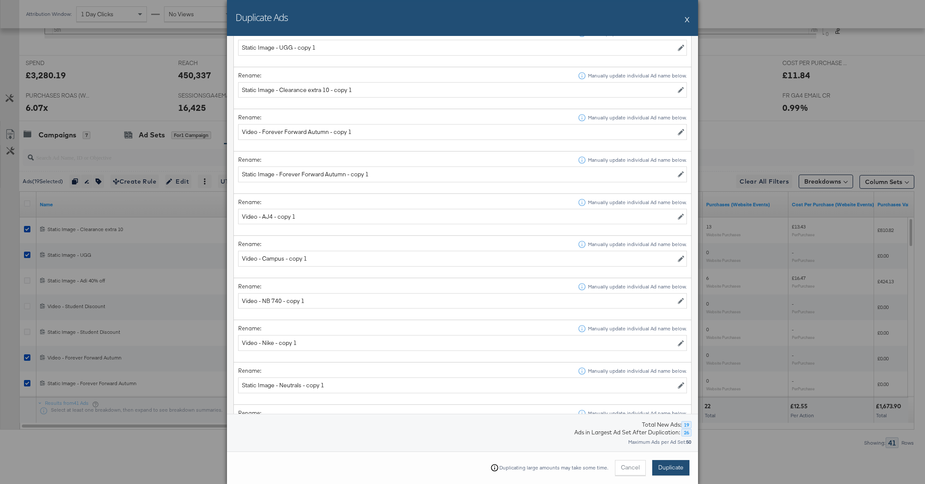
click at [679, 467] on span "Duplicate" at bounding box center [670, 468] width 25 height 8
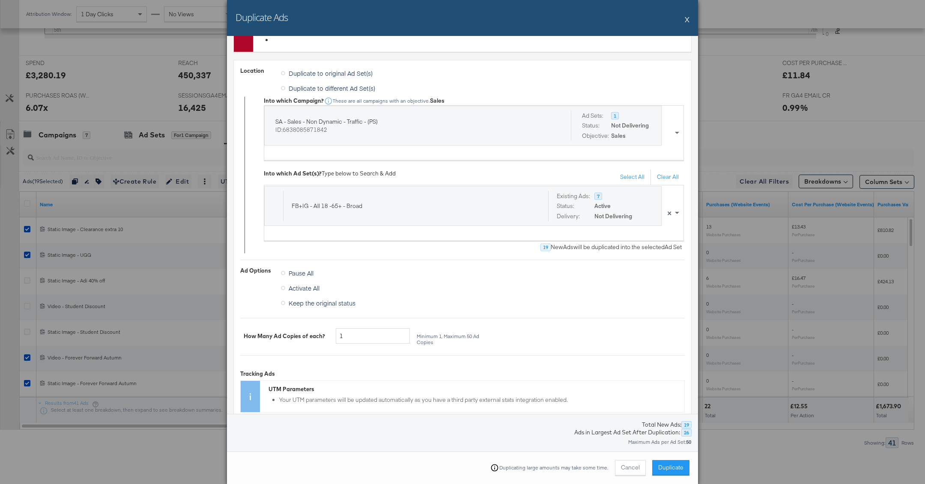
scroll to position [0, 0]
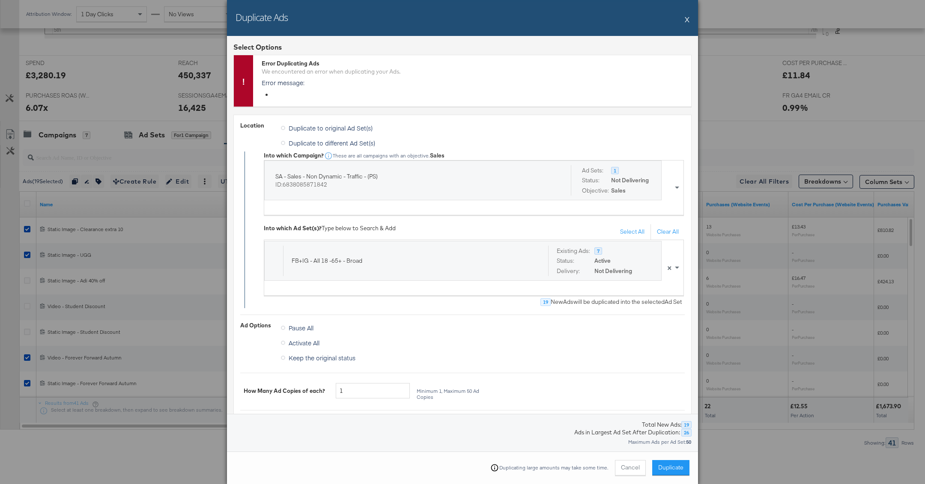
click at [309, 330] on span "Pause All" at bounding box center [301, 328] width 25 height 9
click at [0, 0] on input "Pause All" at bounding box center [0, 0] width 0 height 0
click at [666, 461] on button "Duplicate" at bounding box center [670, 467] width 37 height 15
click at [657, 468] on button "Duplicate" at bounding box center [670, 467] width 37 height 15
click at [688, 17] on button "X" at bounding box center [687, 19] width 5 height 17
